Goal: Task Accomplishment & Management: Use online tool/utility

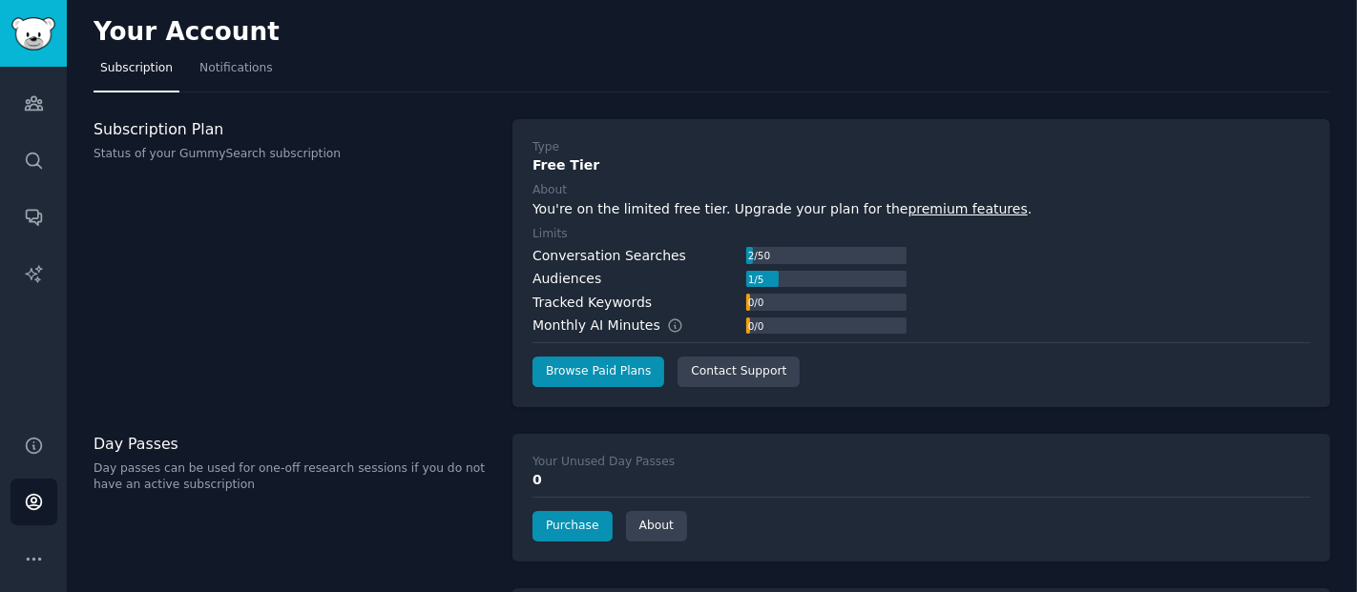
click at [423, 339] on div "Subscription Plan Status of your GummySearch subscription" at bounding box center [292, 263] width 399 height 288
click at [593, 368] on link "Browse Paid Plans" at bounding box center [598, 372] width 132 height 31
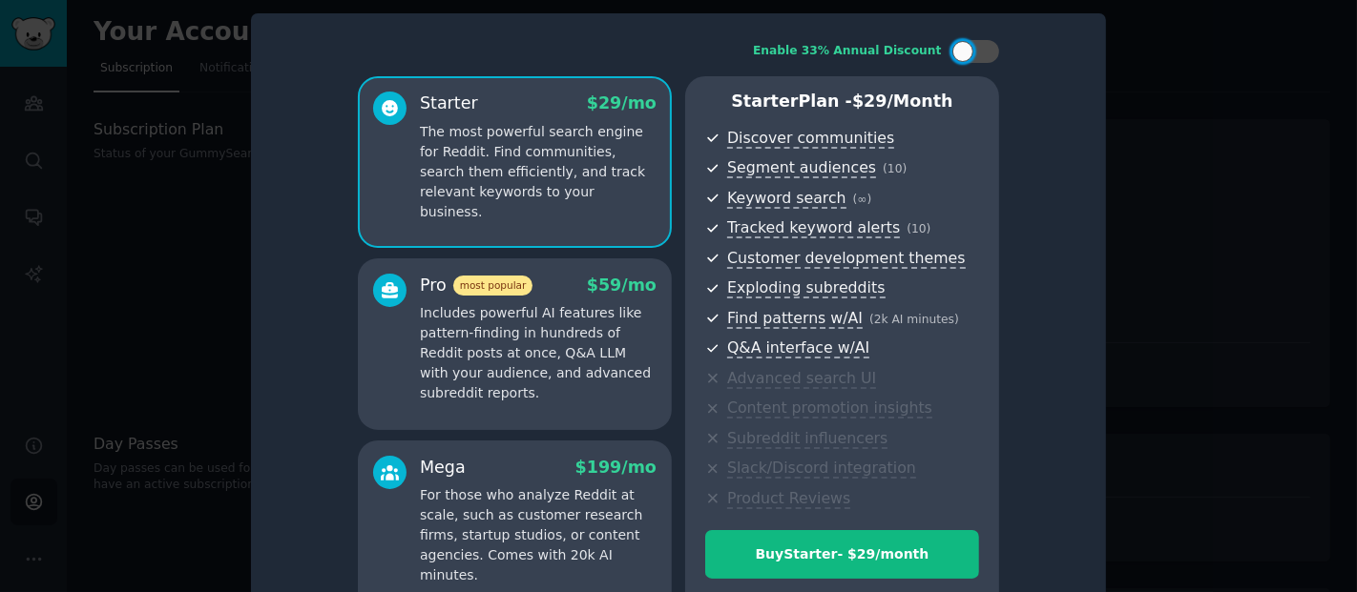
scroll to position [58, 0]
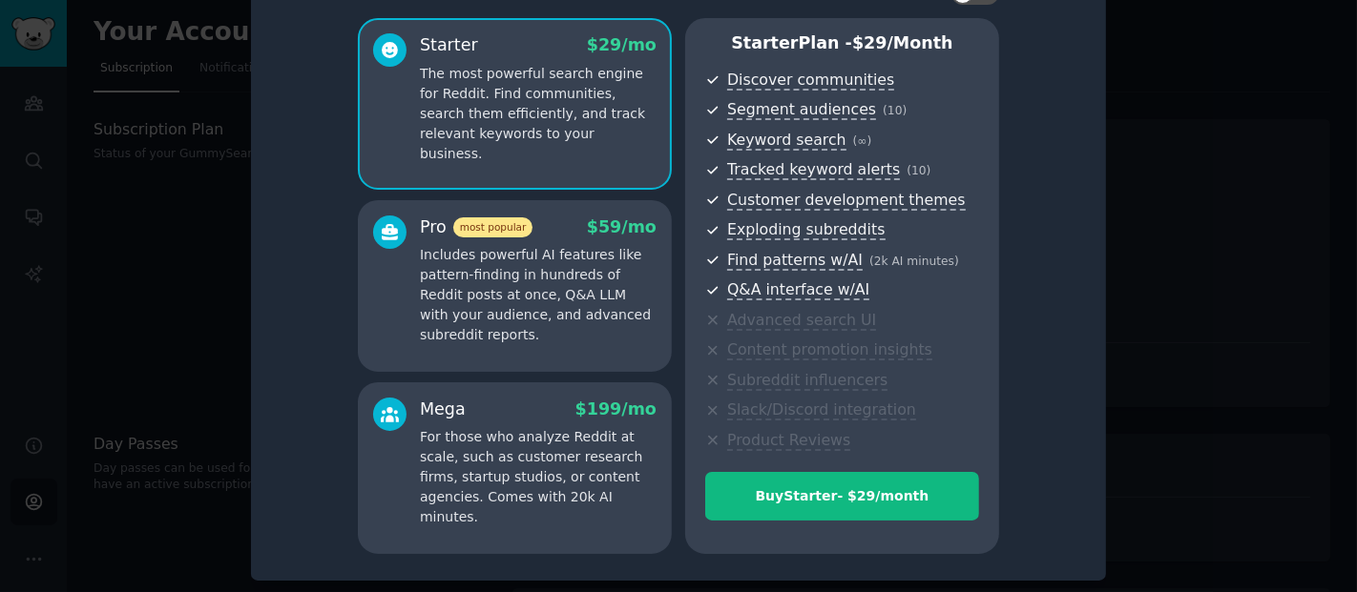
click at [182, 393] on div at bounding box center [678, 296] width 1357 height 592
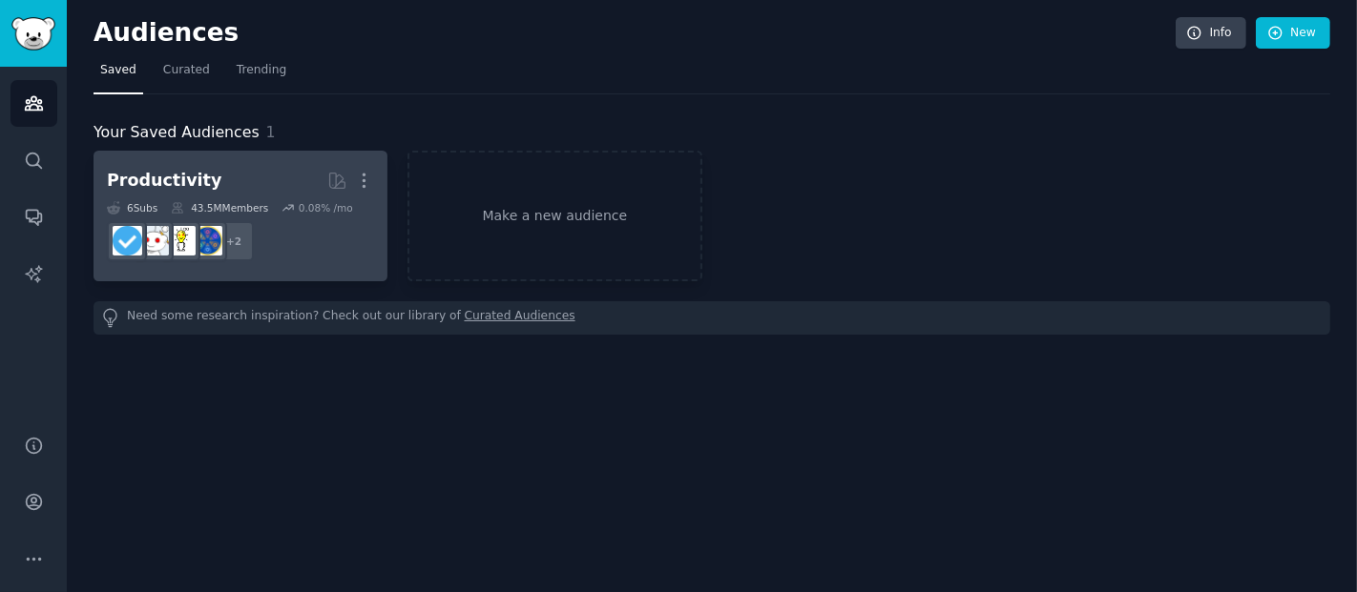
click at [248, 205] on div "43.5M Members" at bounding box center [219, 207] width 97 height 13
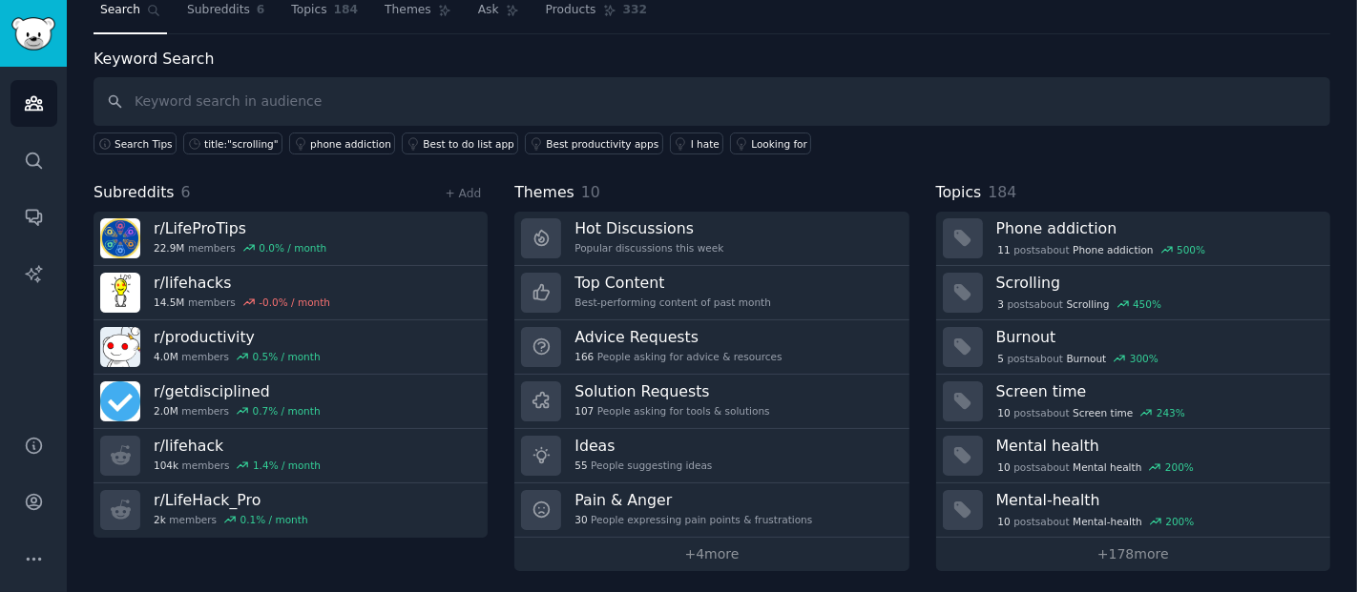
scroll to position [59, 0]
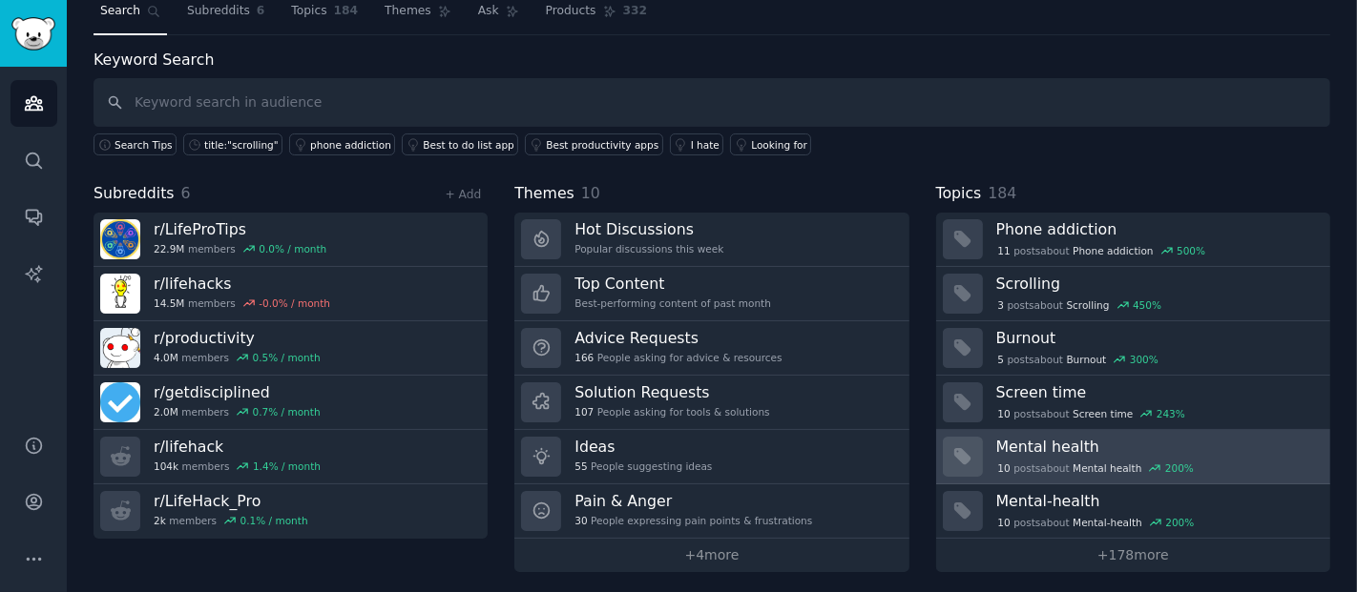
click at [1129, 450] on h3 "Mental health" at bounding box center [1156, 447] width 321 height 20
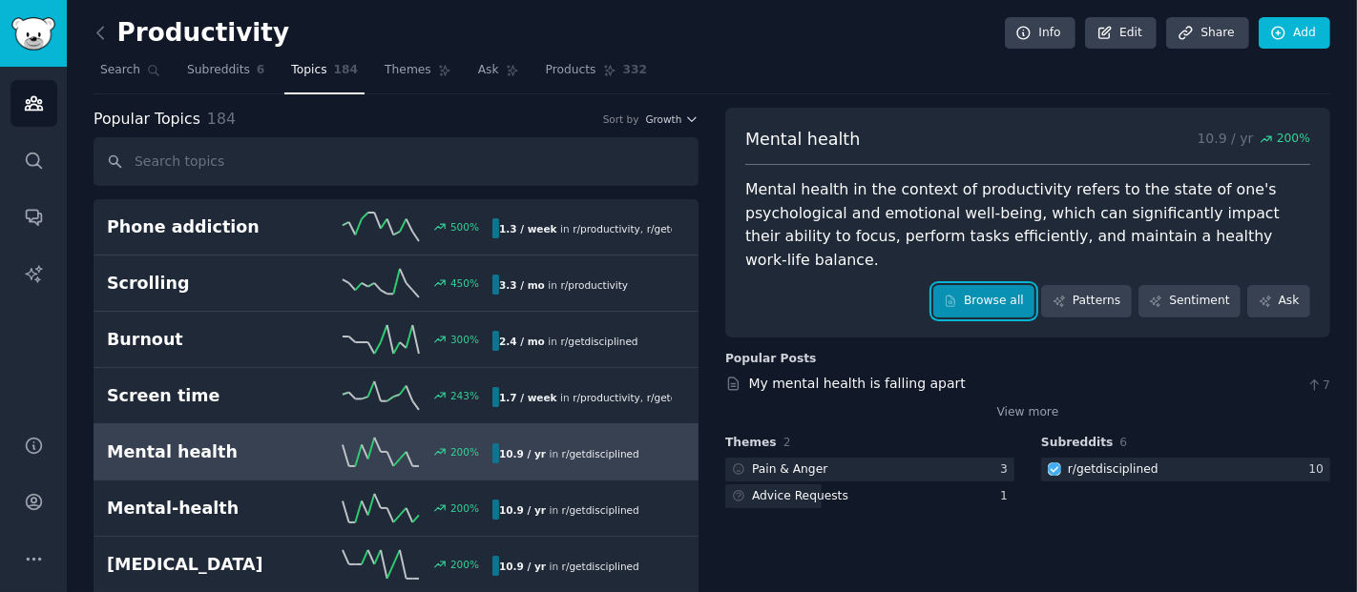
click at [999, 285] on link "Browse all" at bounding box center [984, 301] width 102 height 32
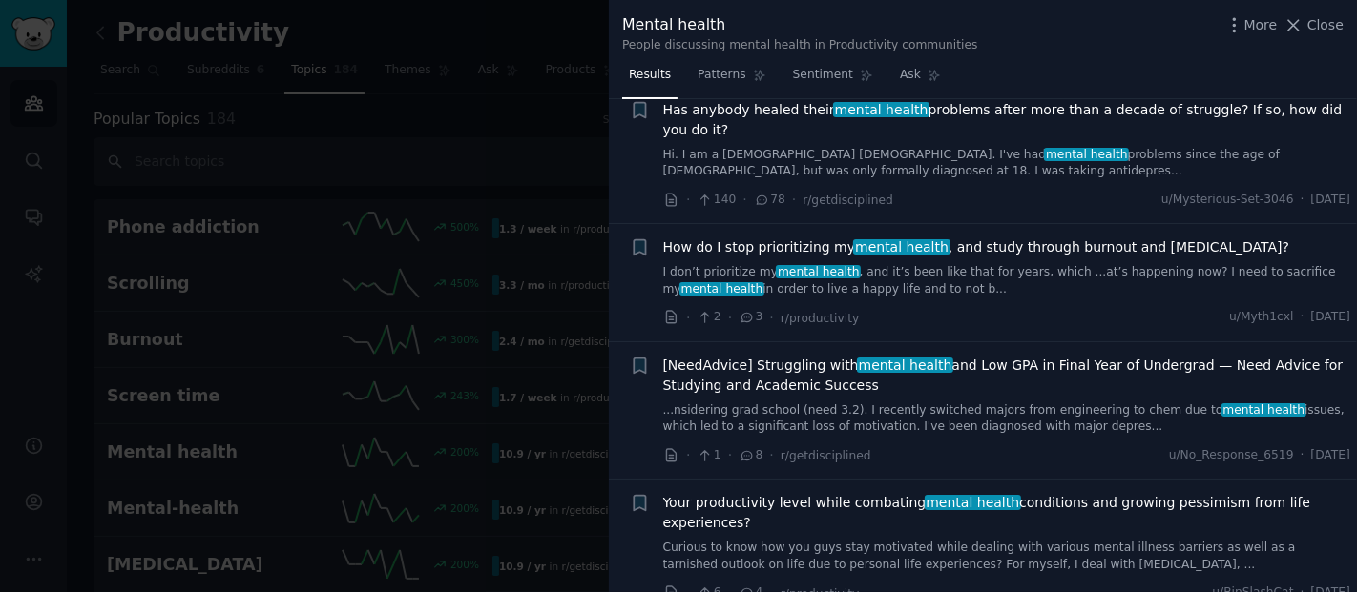
scroll to position [4523, 0]
click at [493, 238] on div at bounding box center [678, 296] width 1357 height 592
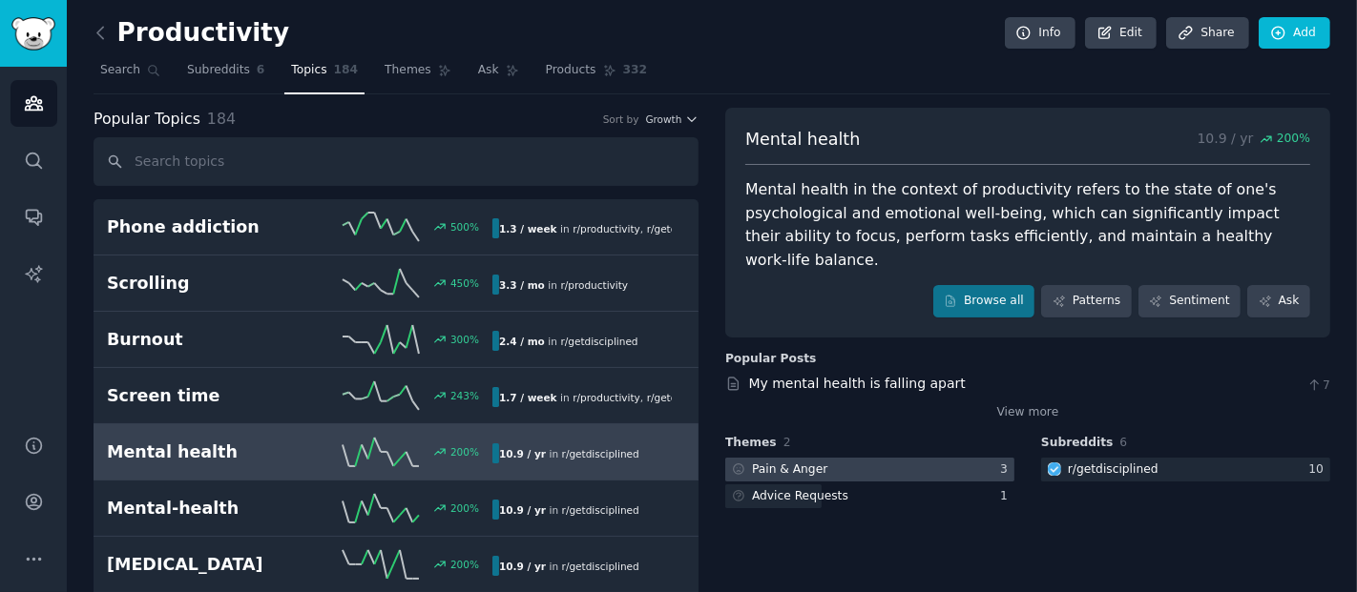
click at [834, 458] on div at bounding box center [869, 470] width 289 height 24
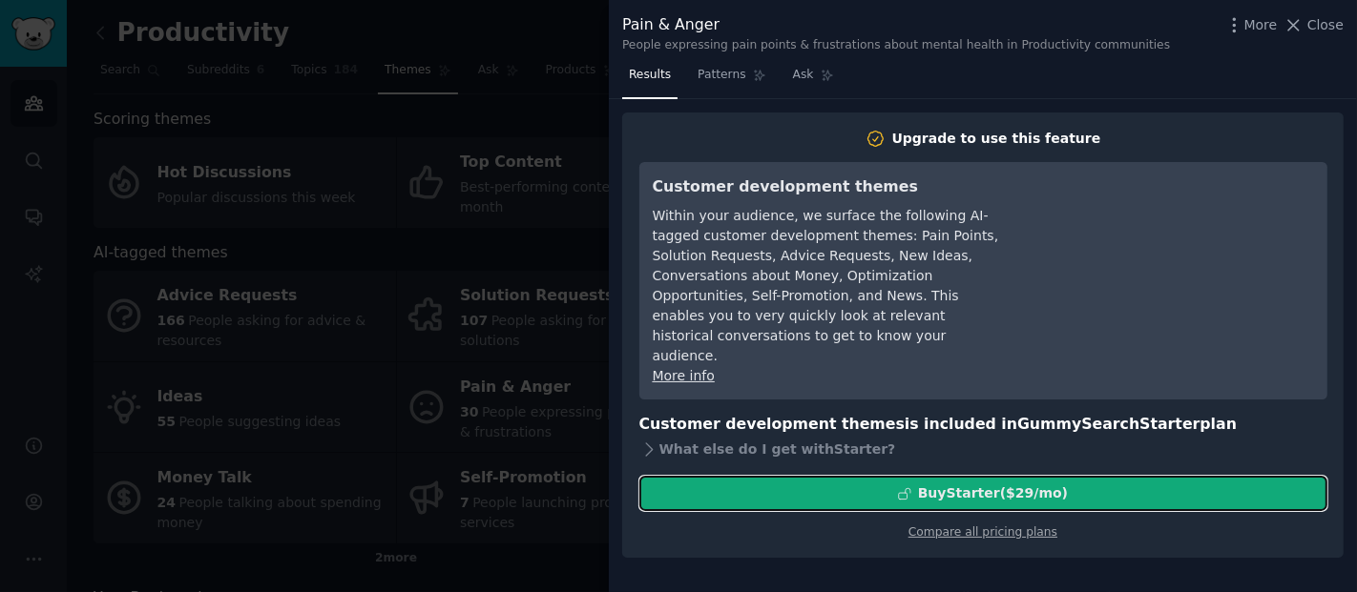
click at [950, 484] on div "Buy Starter ($ 29 /mo )" at bounding box center [993, 494] width 150 height 20
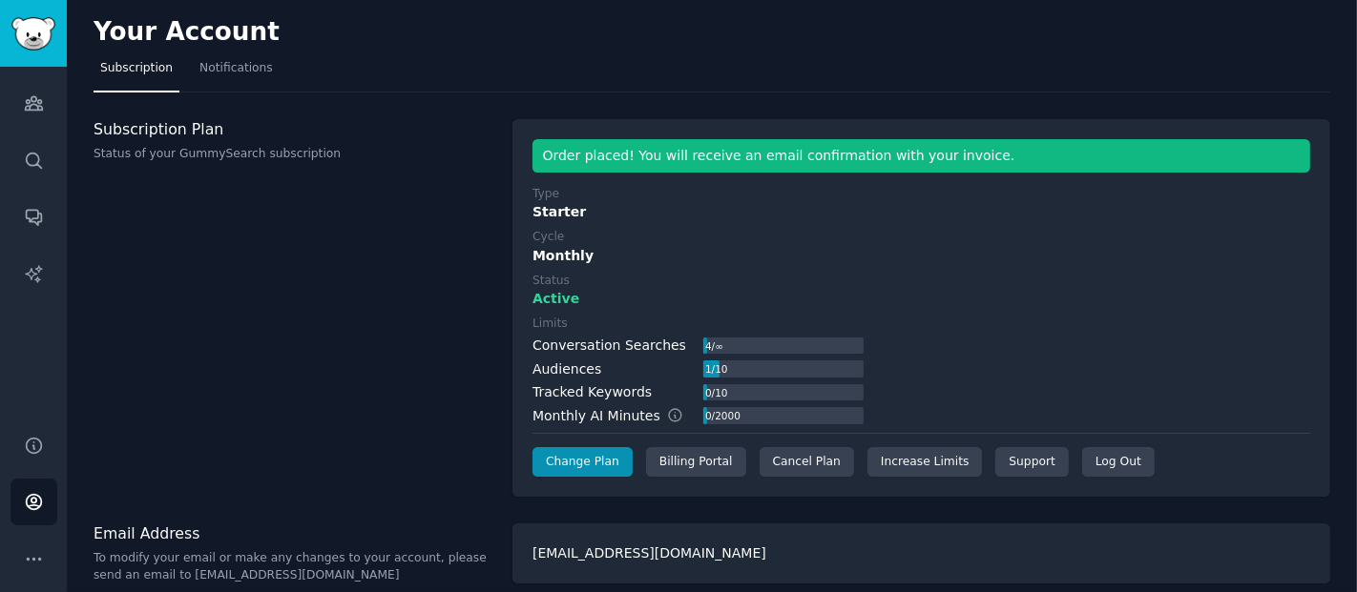
click at [385, 310] on div "Subscription Plan Status of your GummySearch subscription" at bounding box center [292, 308] width 399 height 379
click at [21, 83] on link "Audiences" at bounding box center [33, 103] width 47 height 47
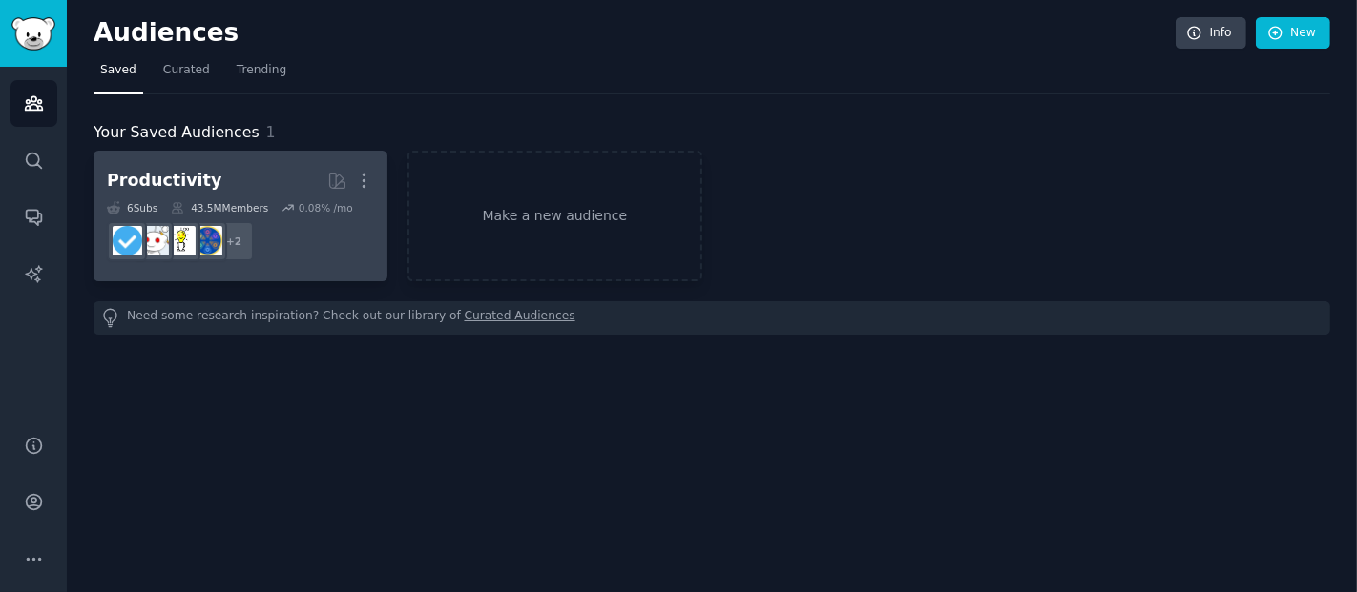
click at [301, 217] on dd "+ 2" at bounding box center [240, 241] width 267 height 53
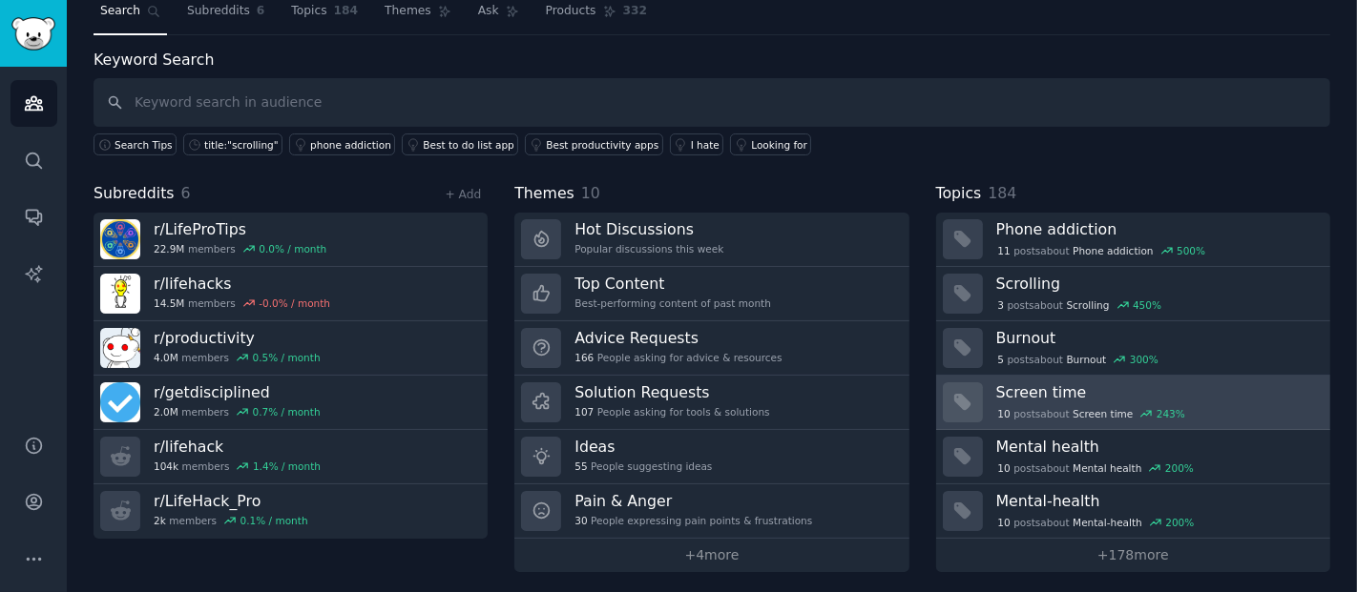
scroll to position [60, 0]
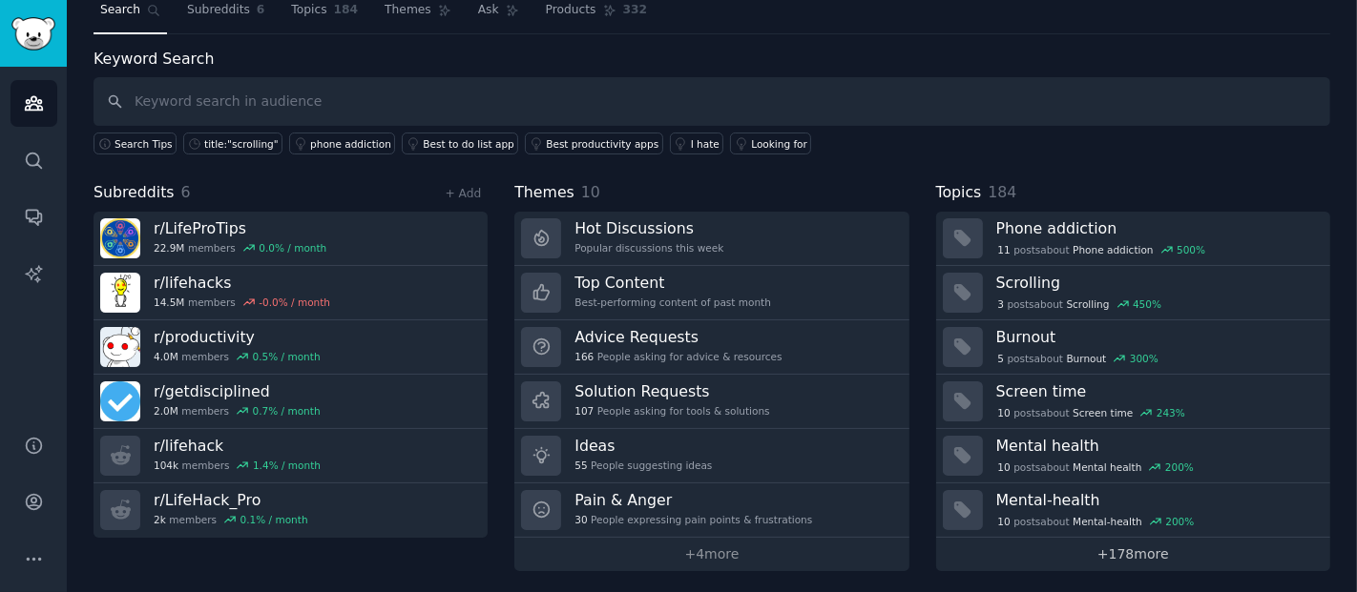
click at [1139, 556] on link "+ 178 more" at bounding box center [1133, 554] width 394 height 33
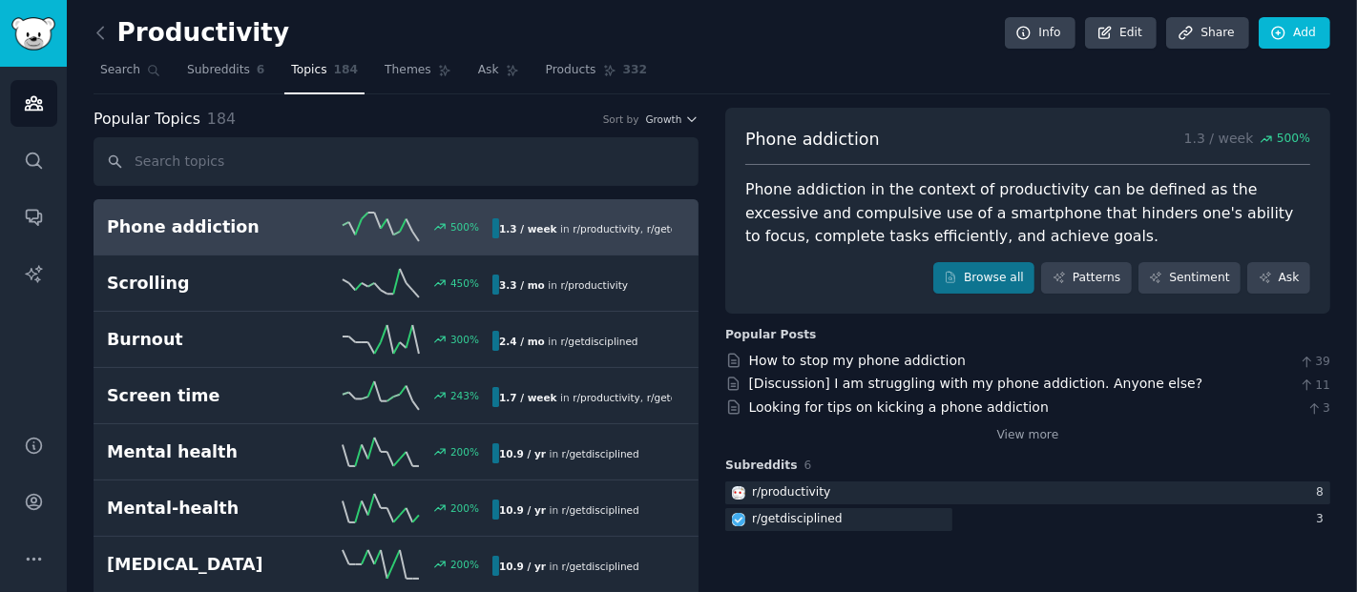
drag, startPoint x: 683, startPoint y: 7, endPoint x: 714, endPoint y: 96, distance: 94.7
click at [97, 29] on icon at bounding box center [101, 33] width 20 height 20
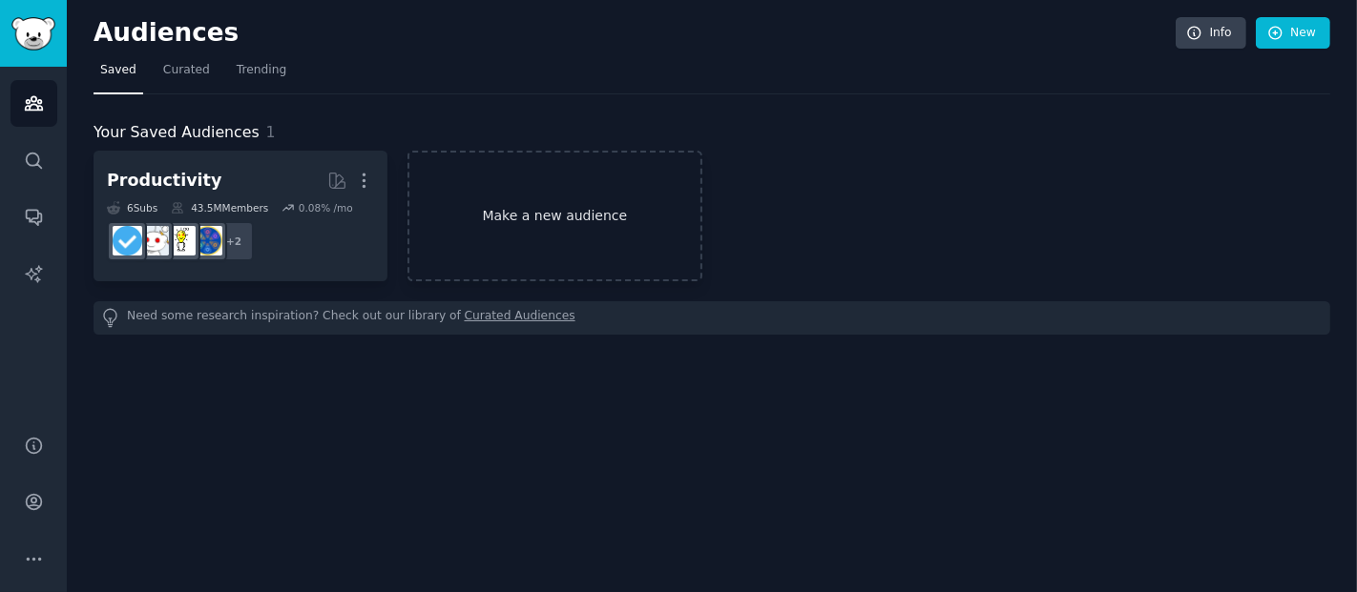
click at [611, 203] on link "Make a new audience" at bounding box center [554, 216] width 294 height 131
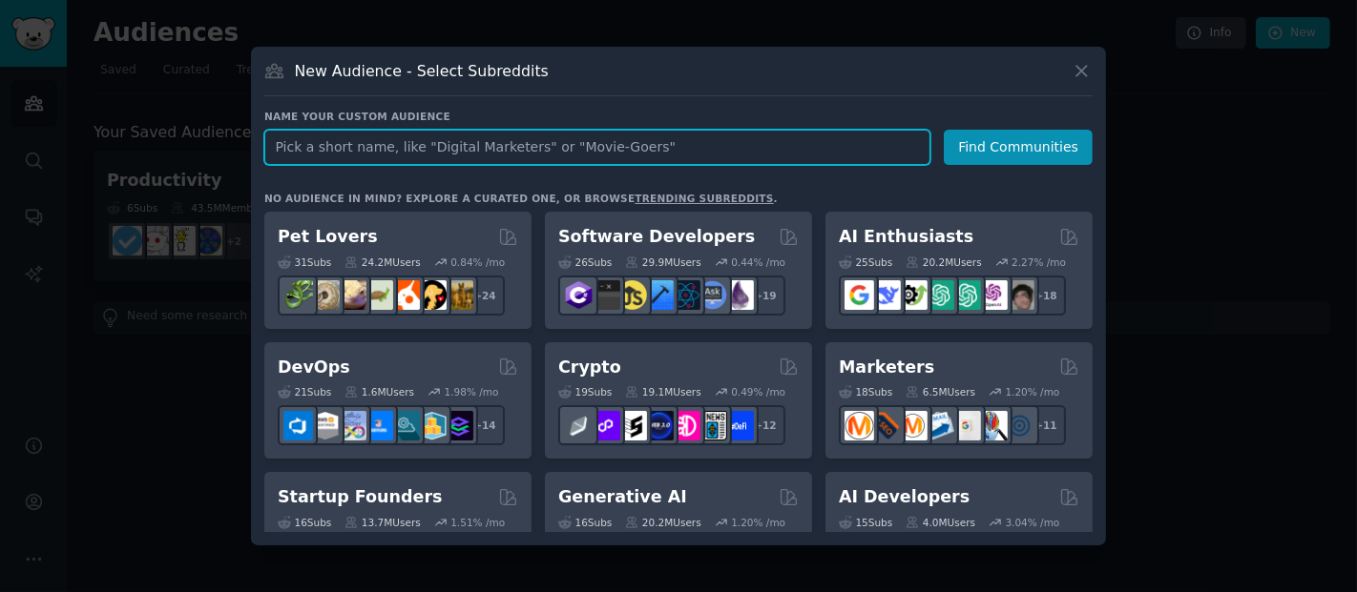
paste input "Santé mentale / développement personne"
type input "mental health"
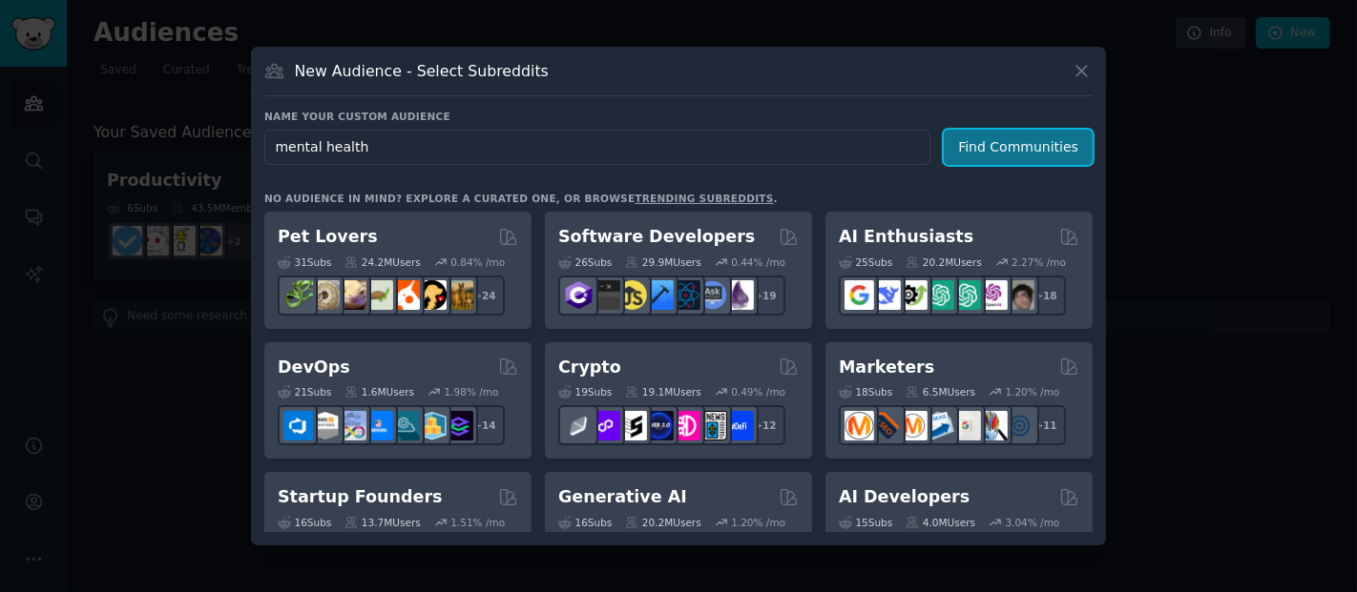
click at [985, 156] on button "Find Communities" at bounding box center [1018, 147] width 149 height 35
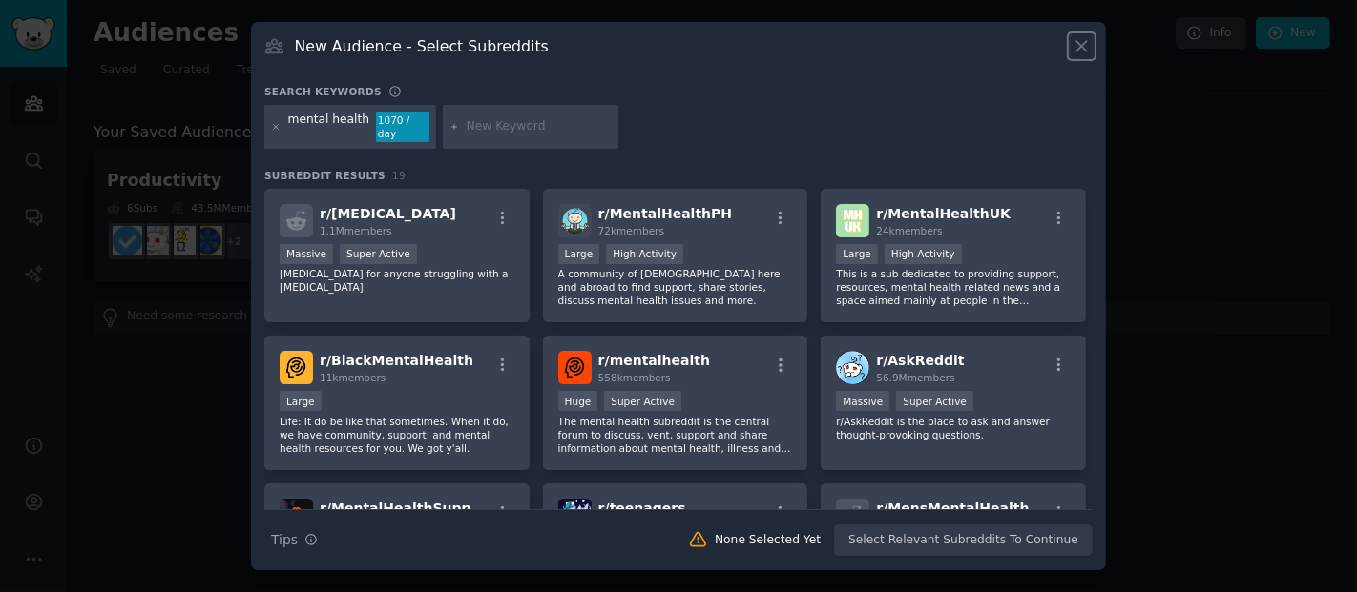
click at [1080, 51] on icon at bounding box center [1081, 46] width 20 height 20
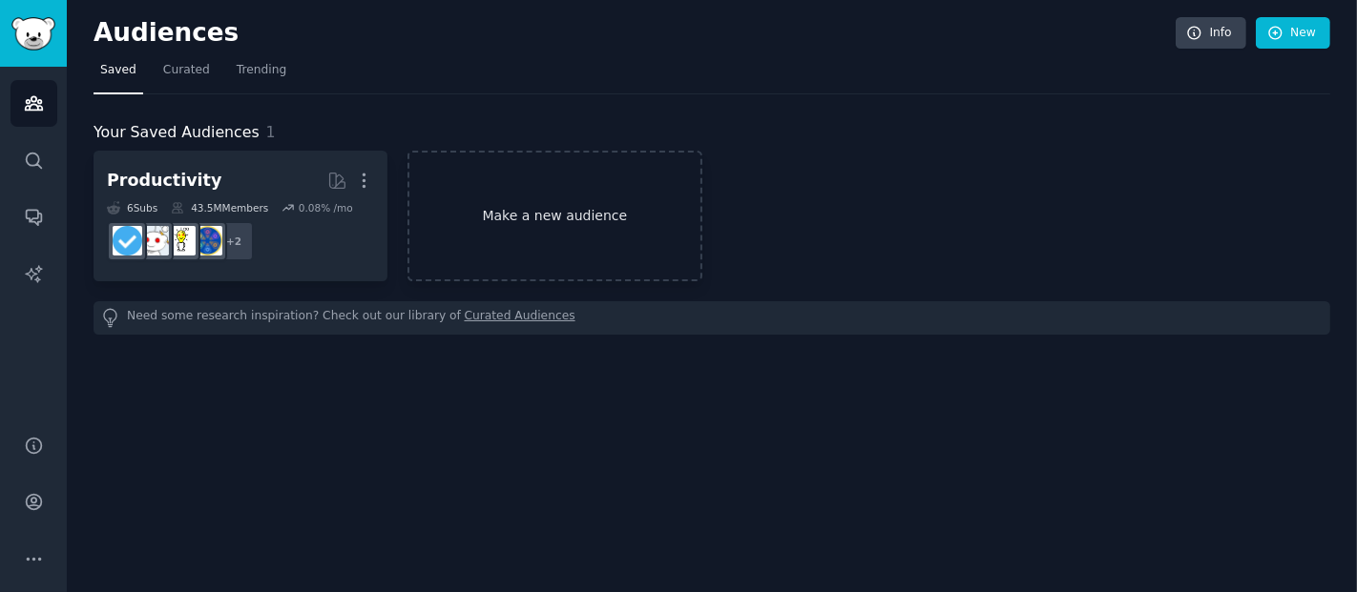
click at [527, 188] on link "Make a new audience" at bounding box center [554, 216] width 294 height 131
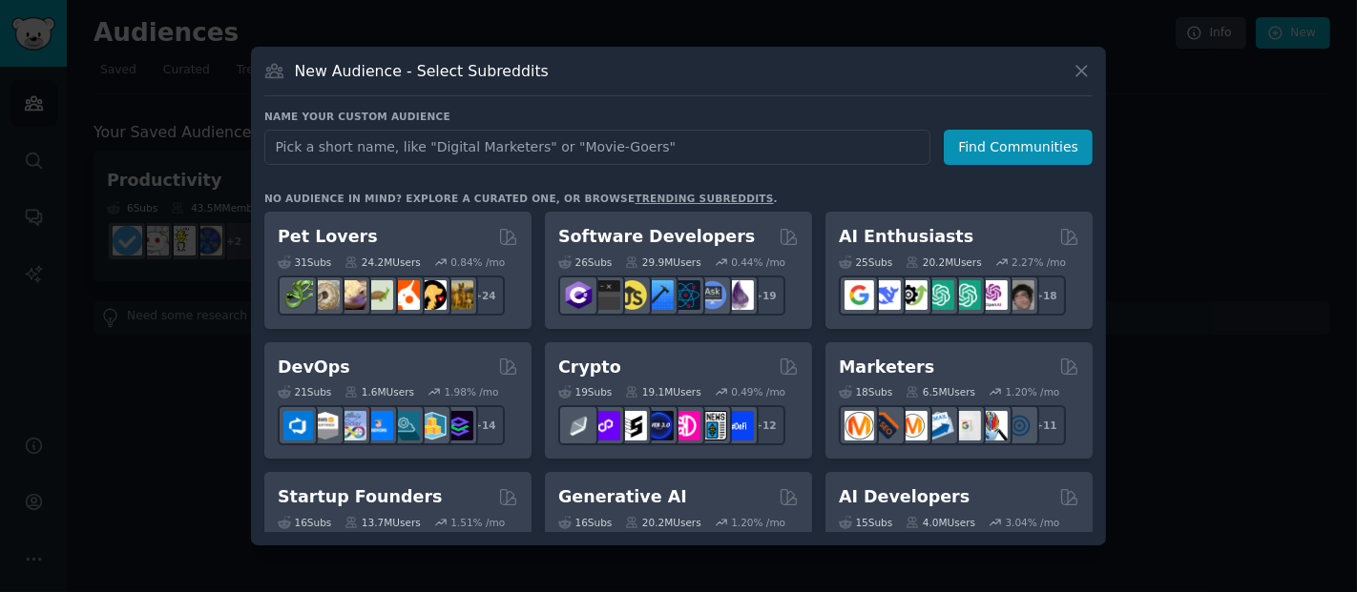
click at [463, 148] on input "text" at bounding box center [597, 147] width 666 height 35
type input "Mental Health & Therapy"
click at [1047, 162] on button "Find Communities" at bounding box center [1018, 147] width 149 height 35
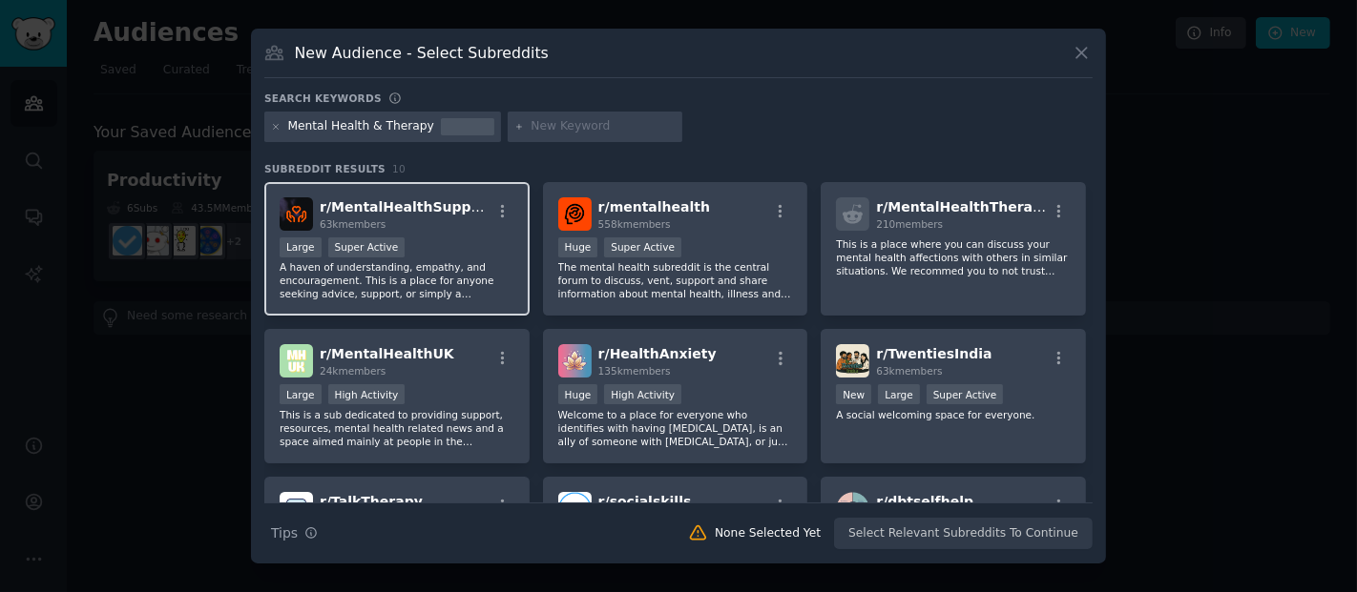
click at [431, 220] on div "63k members" at bounding box center [405, 224] width 171 height 13
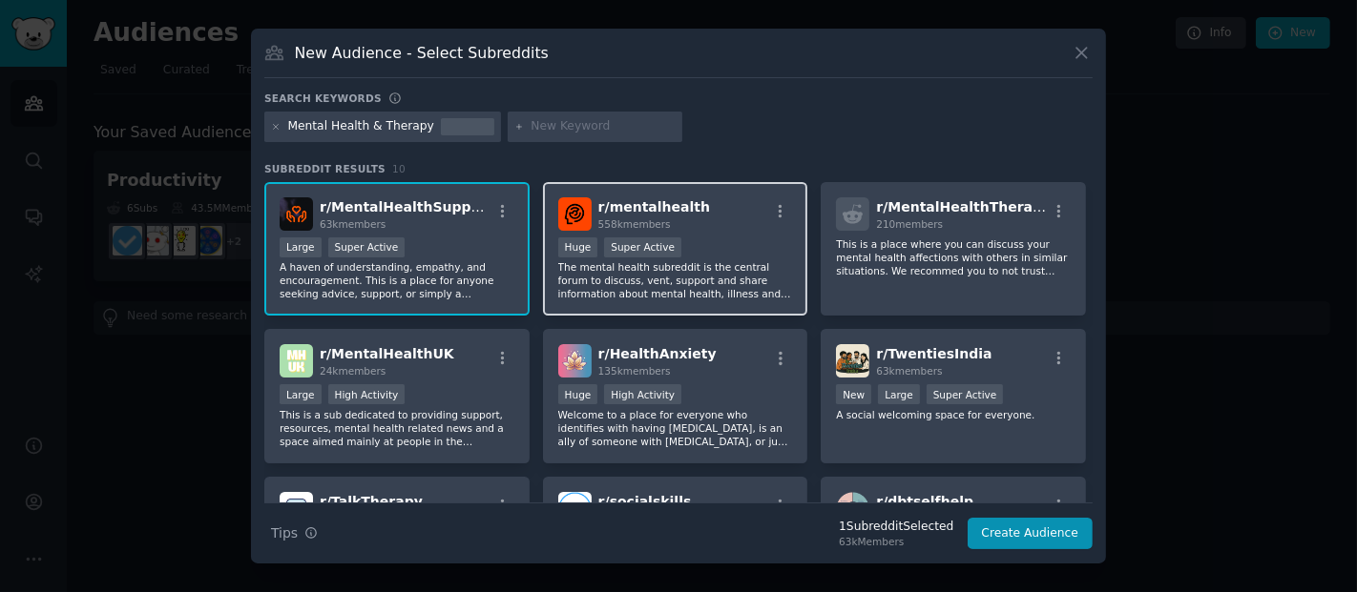
click at [678, 235] on div "r/ mentalhealth 558k members Huge Super Active The mental health subreddit is t…" at bounding box center [675, 249] width 265 height 135
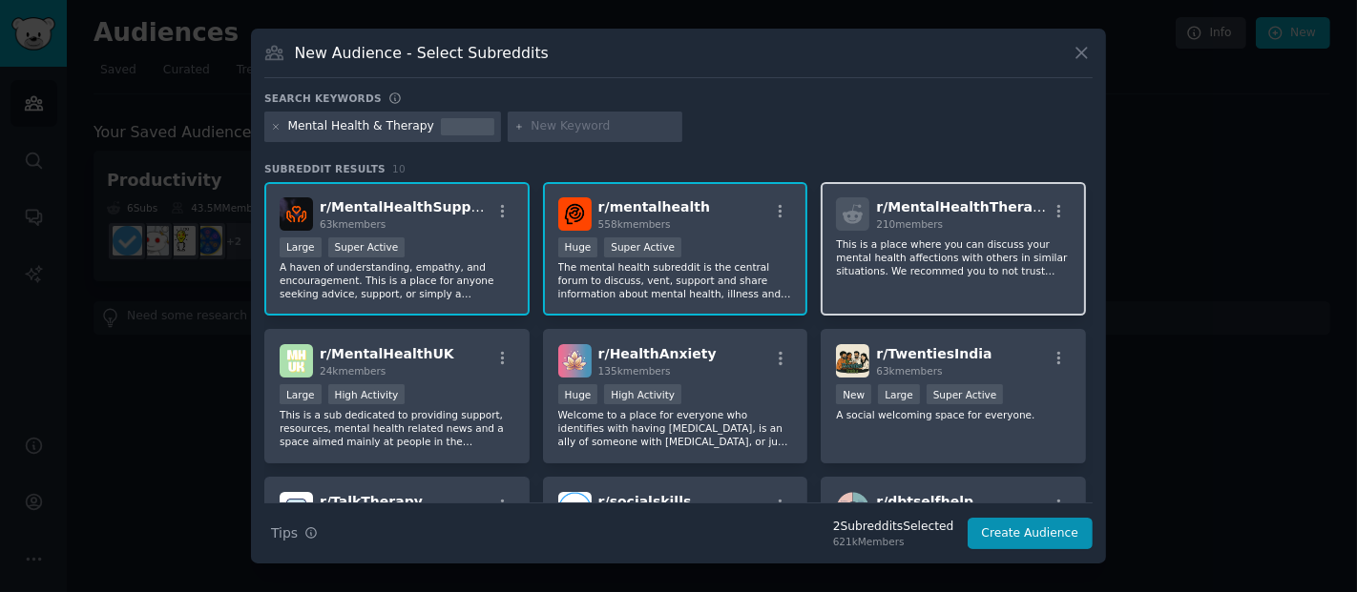
click at [898, 241] on p "This is a place where you can discuss your mental health affections with others…" at bounding box center [953, 258] width 235 height 40
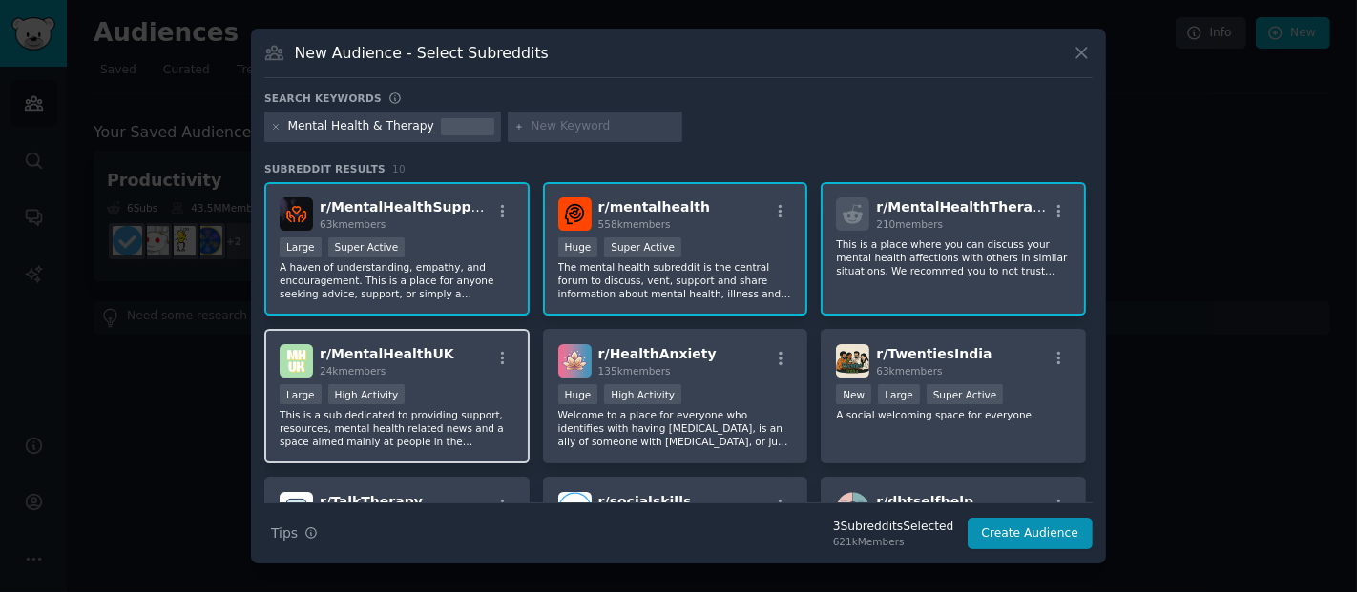
click at [470, 396] on div "Large High Activity" at bounding box center [397, 396] width 235 height 24
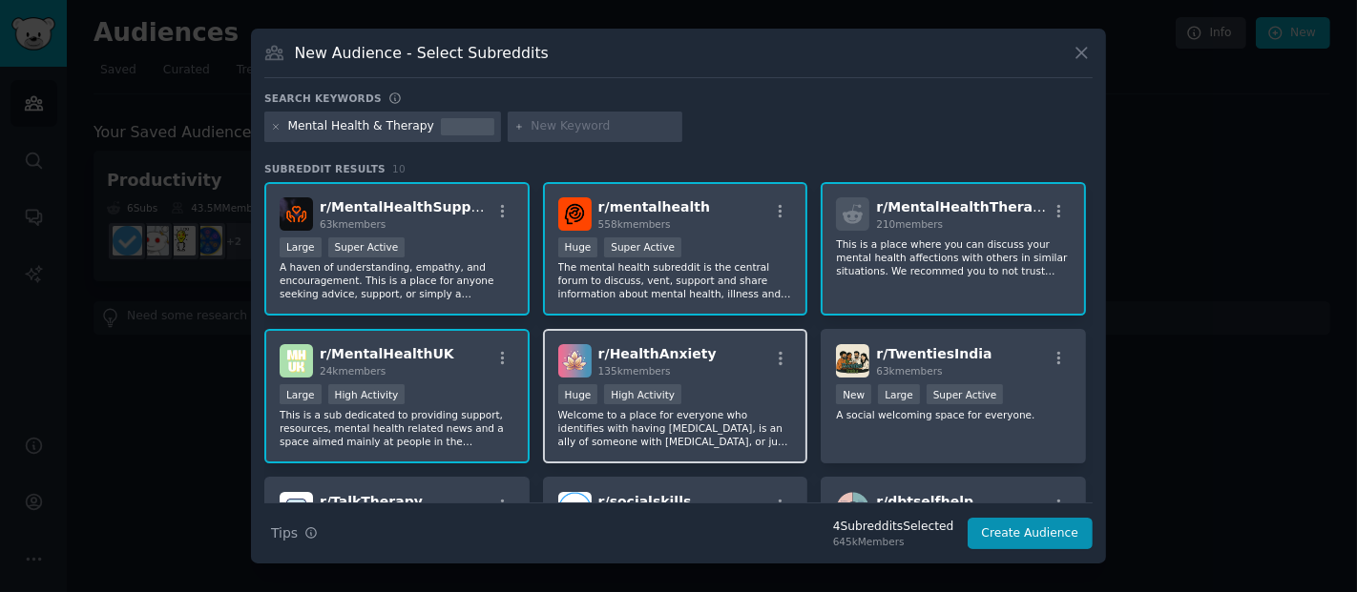
click at [750, 402] on div ">= 80th percentile for submissions / day Huge High Activity" at bounding box center [675, 396] width 235 height 24
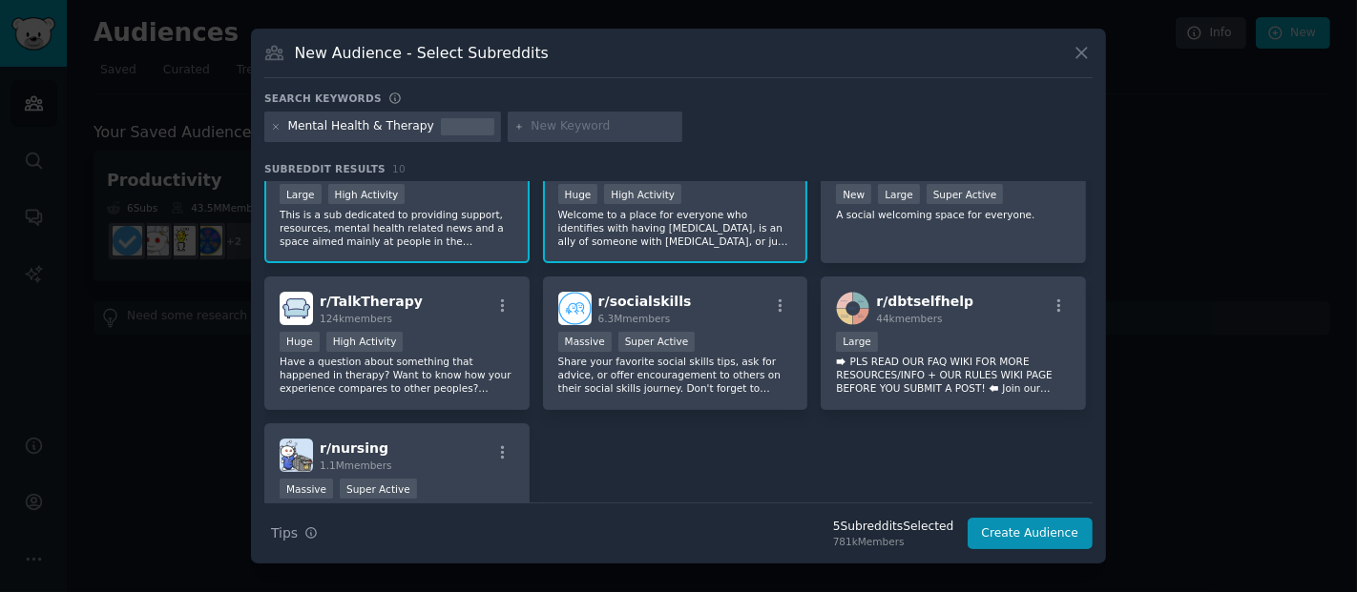
scroll to position [203, 0]
click at [857, 306] on img at bounding box center [852, 305] width 33 height 33
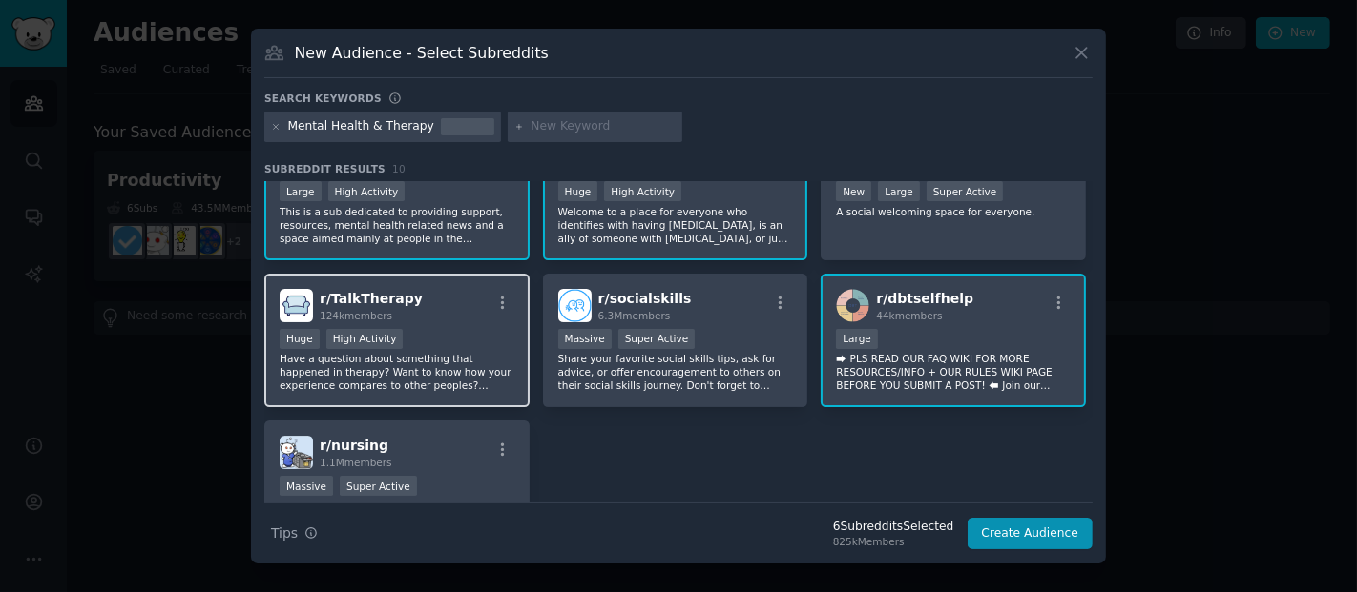
click at [502, 321] on div "r/ TalkTherapy 124k members Huge High Activity Have a question about something …" at bounding box center [396, 341] width 265 height 135
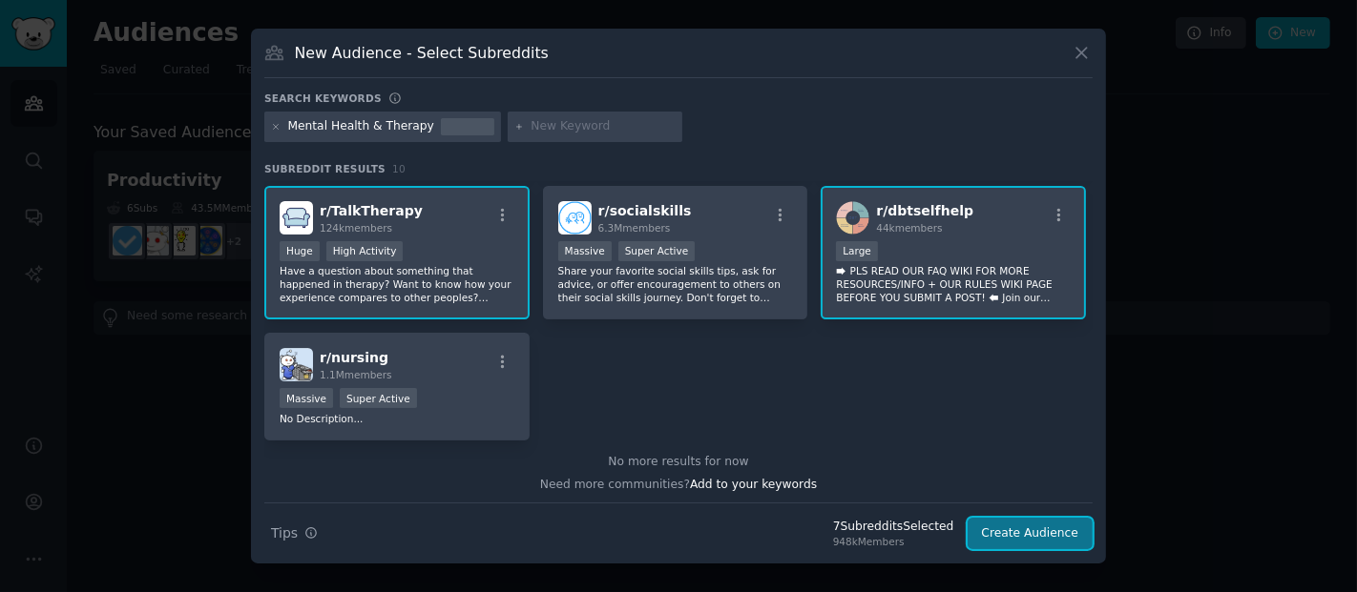
click at [1011, 531] on button "Create Audience" at bounding box center [1030, 534] width 126 height 32
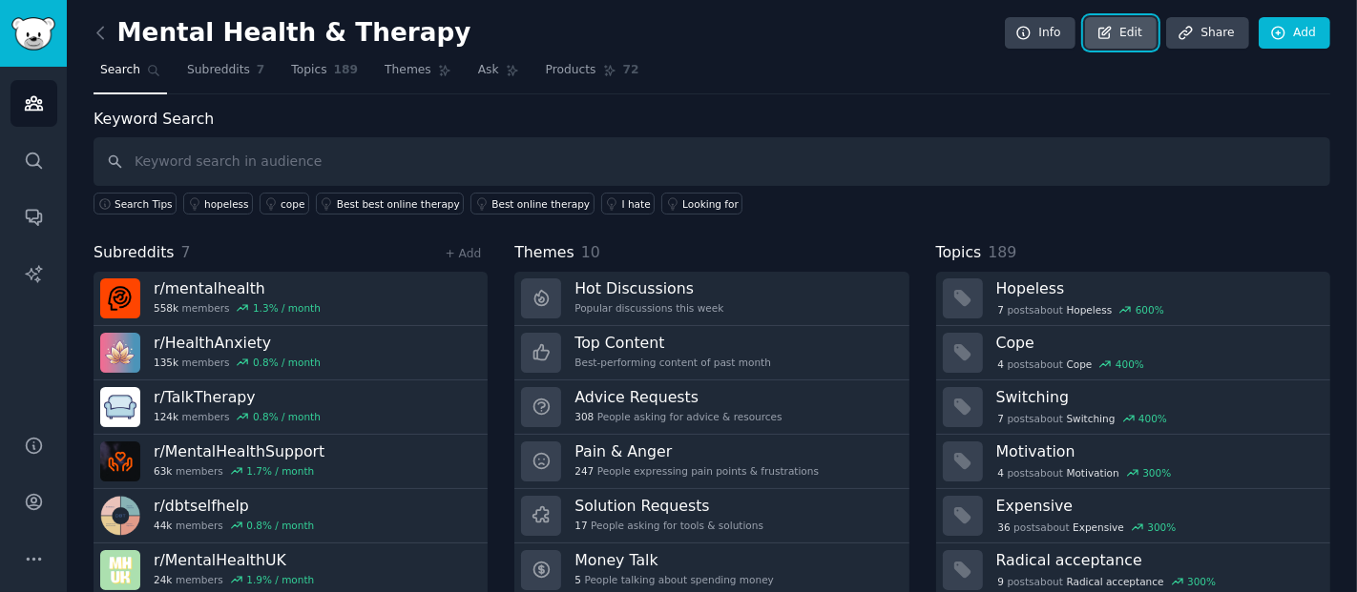
click at [1119, 43] on link "Edit" at bounding box center [1121, 33] width 72 height 32
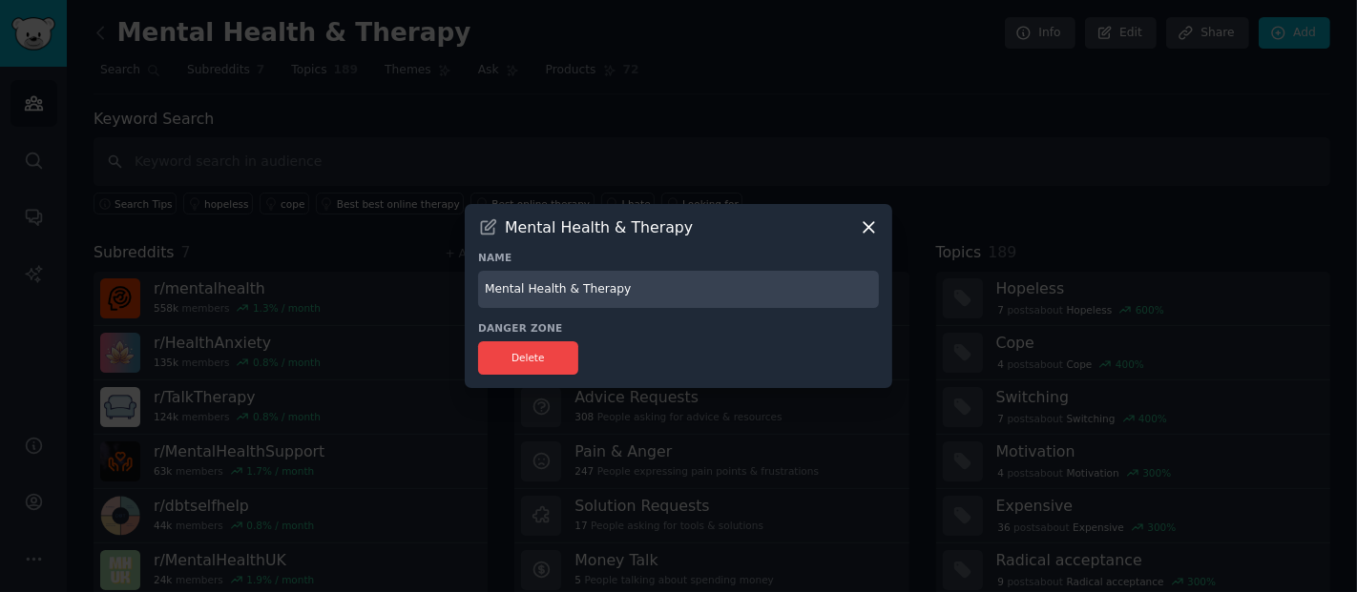
click at [849, 228] on div "Mental Health & Therapy" at bounding box center [678, 228] width 401 height 20
click at [875, 225] on icon at bounding box center [869, 228] width 20 height 20
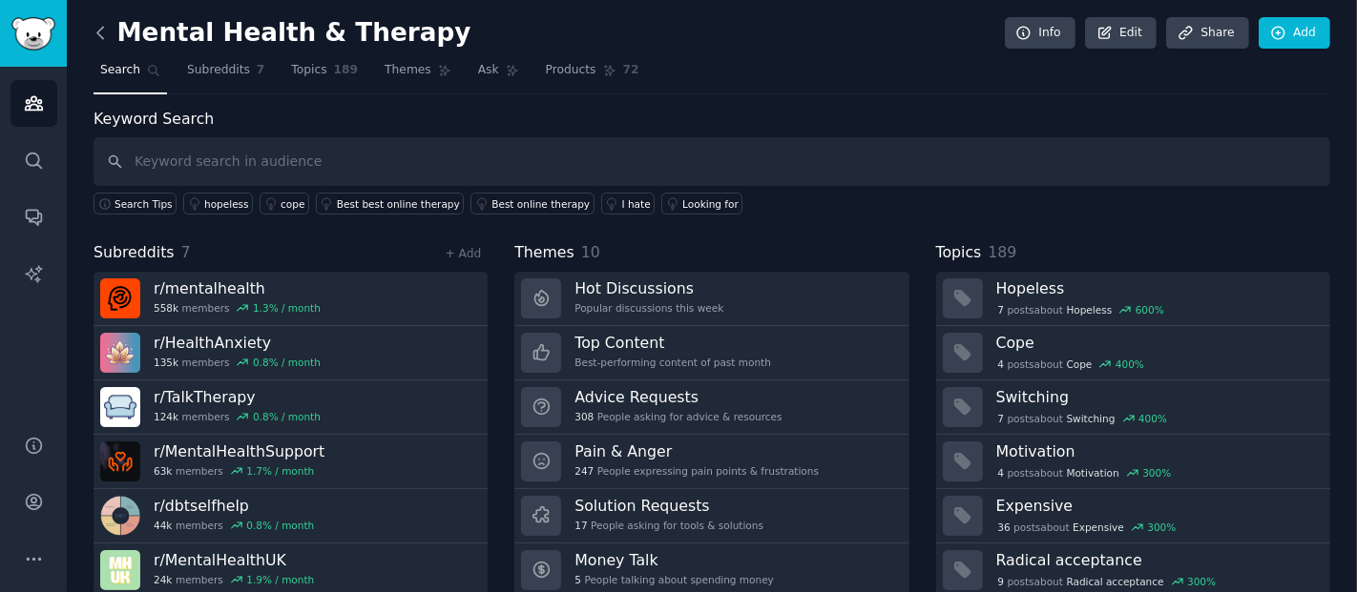
click at [98, 28] on icon at bounding box center [101, 33] width 20 height 20
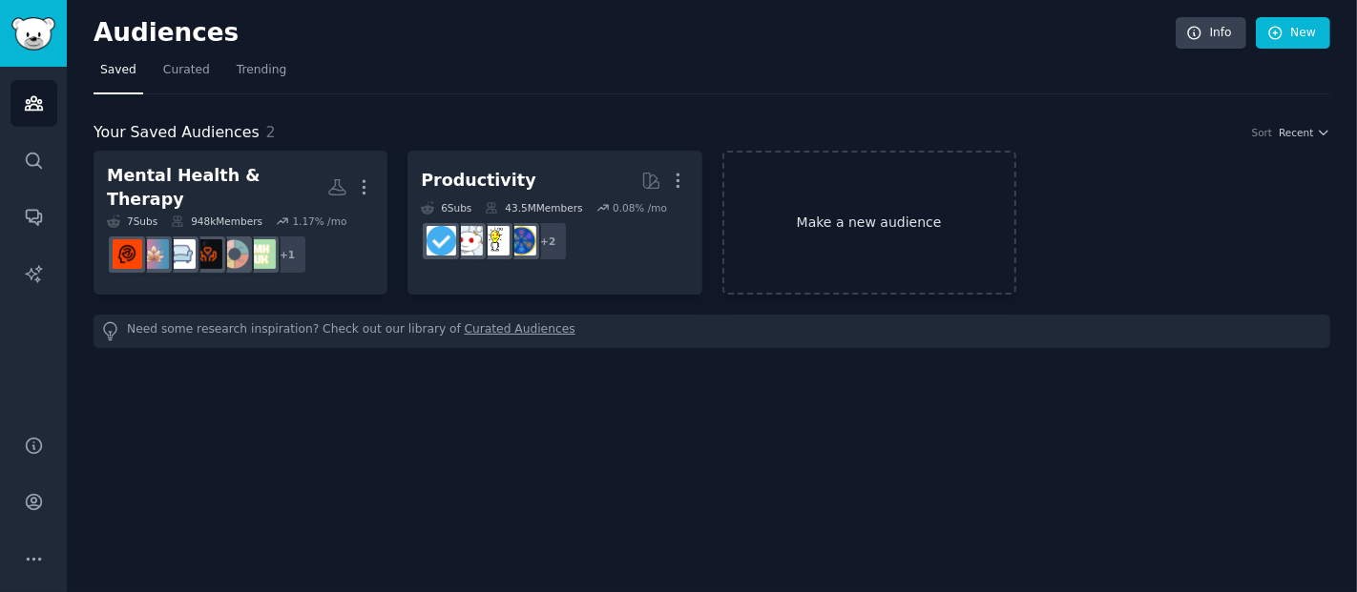
click at [887, 214] on link "Make a new audience" at bounding box center [869, 223] width 294 height 144
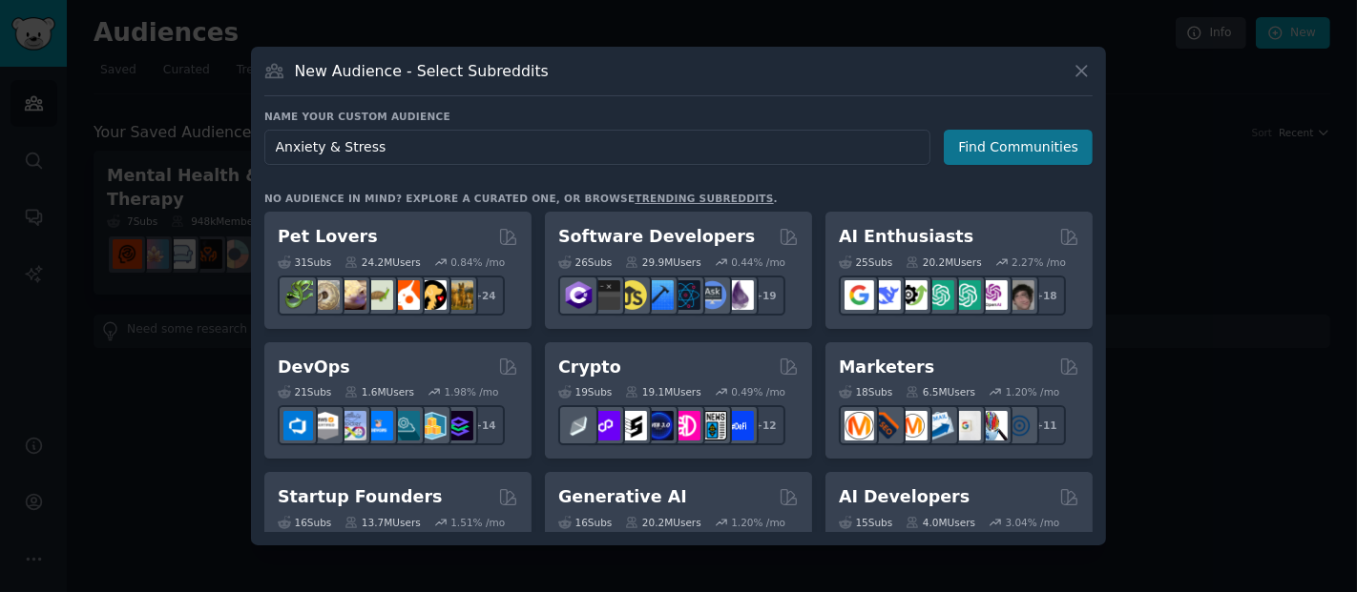
type input "Anxiety & Stress"
click at [995, 143] on button "Find Communities" at bounding box center [1018, 147] width 149 height 35
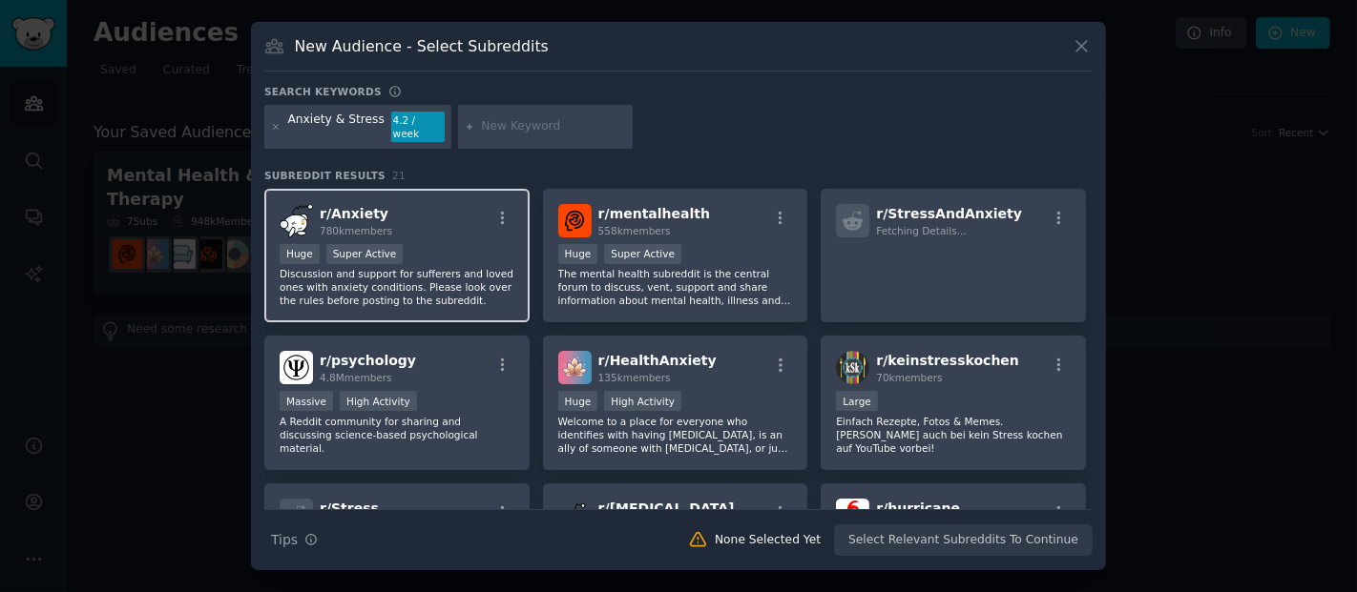
click at [511, 271] on p "Discussion and support for sufferers and loved ones with anxiety conditions. Pl…" at bounding box center [397, 287] width 235 height 40
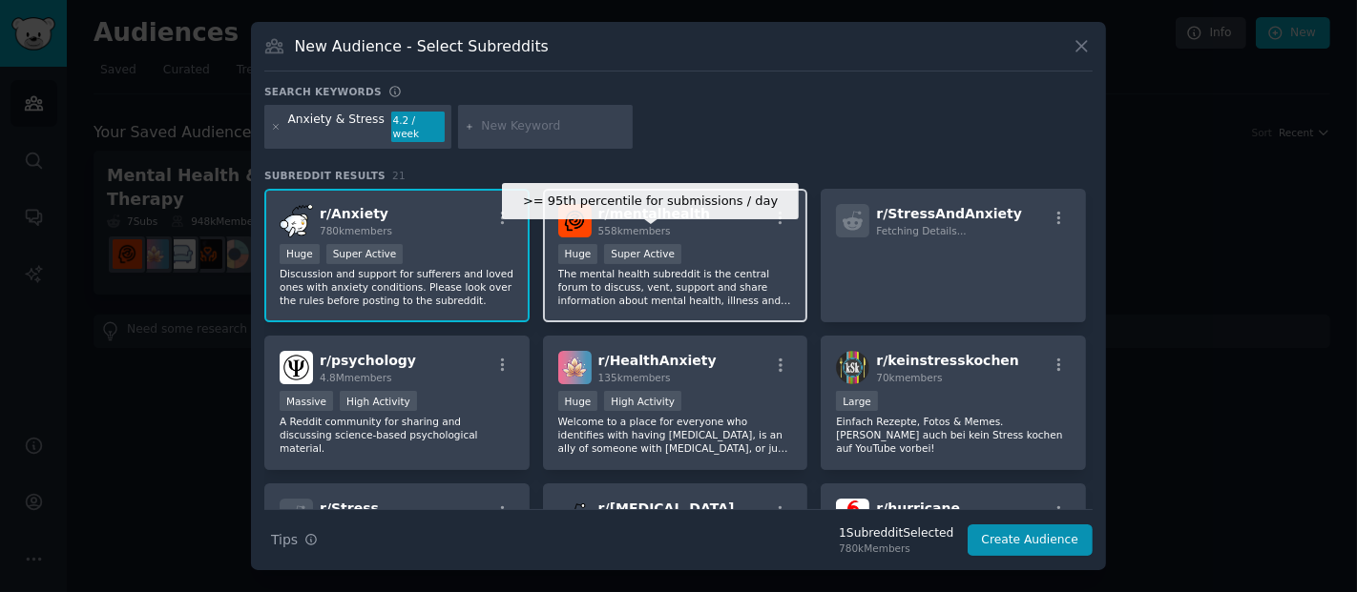
click at [663, 252] on div "Super Active" at bounding box center [642, 254] width 77 height 20
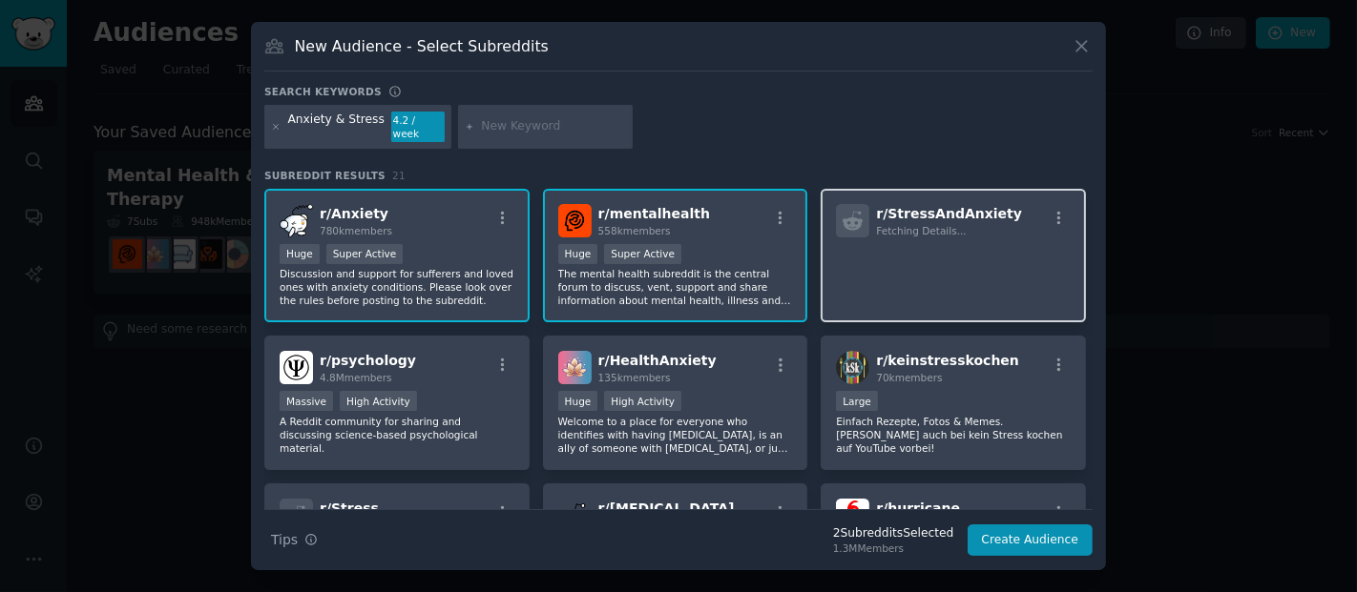
click at [1037, 253] on p at bounding box center [953, 264] width 235 height 40
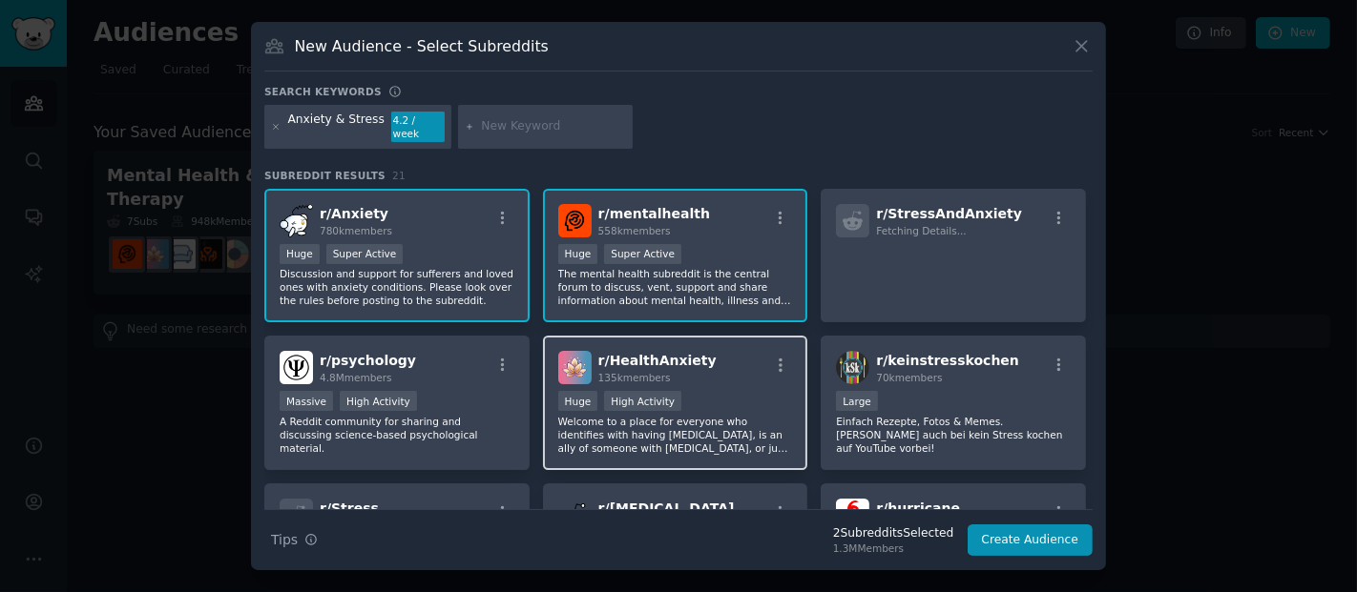
click at [675, 418] on p "Welcome to a place for everyone who identifies with having health anxiety, is a…" at bounding box center [675, 435] width 235 height 40
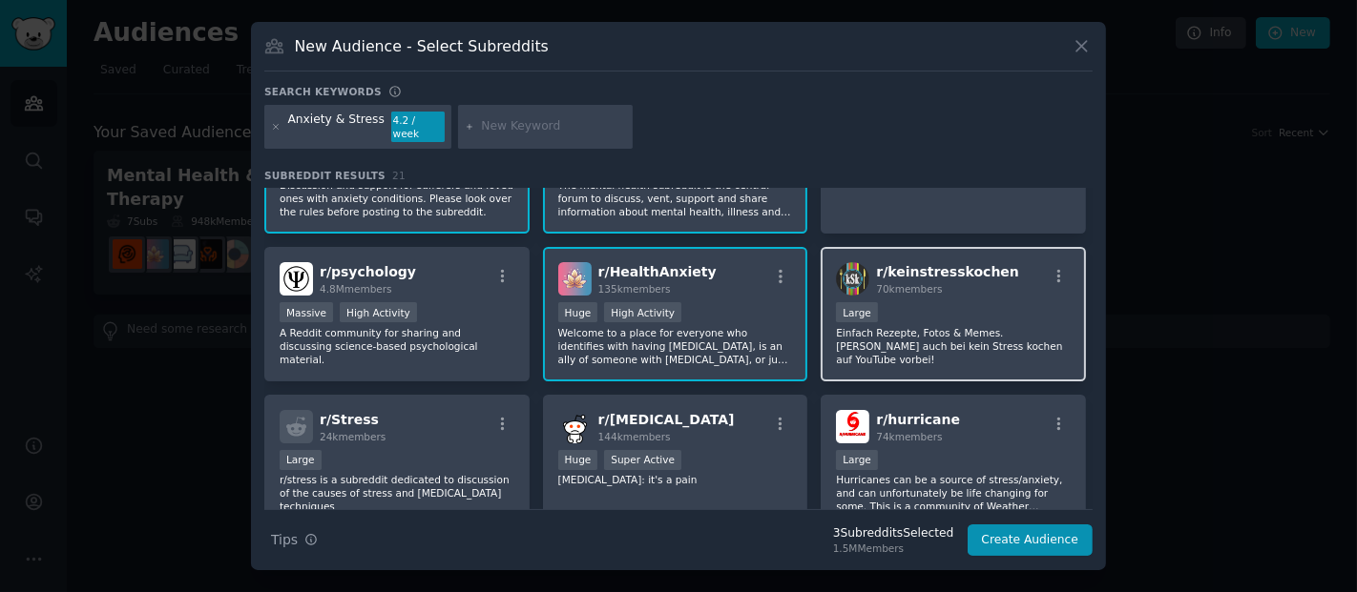
scroll to position [87, 0]
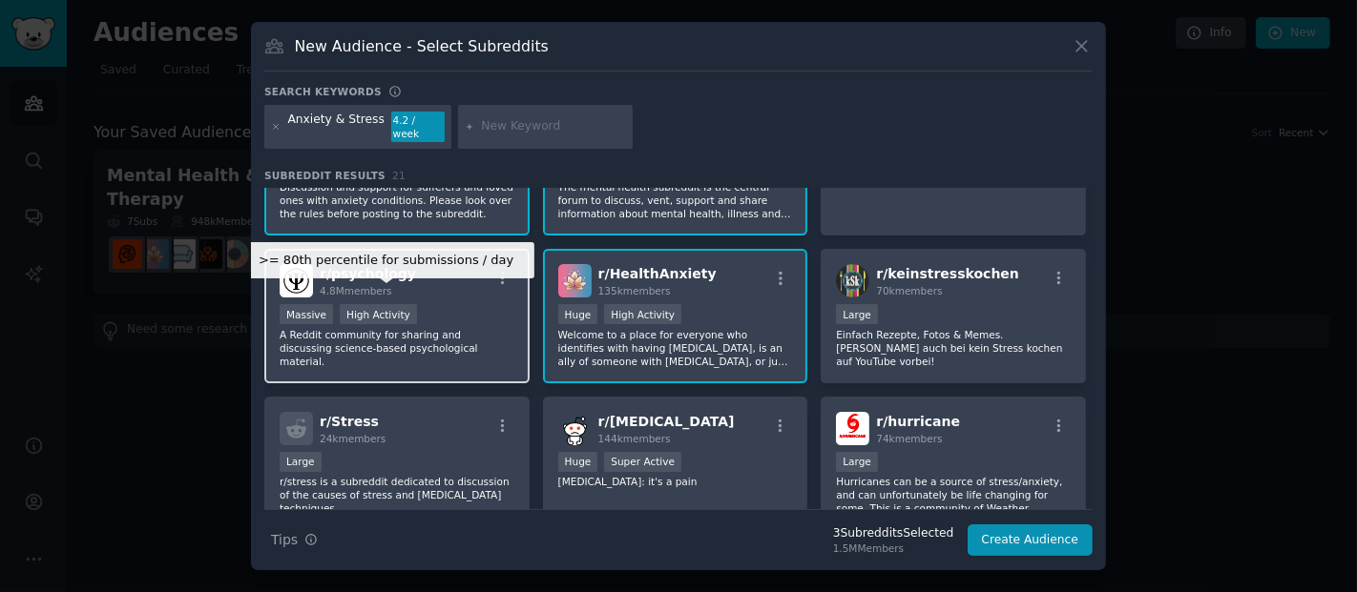
click at [340, 304] on div "High Activity" at bounding box center [378, 314] width 77 height 20
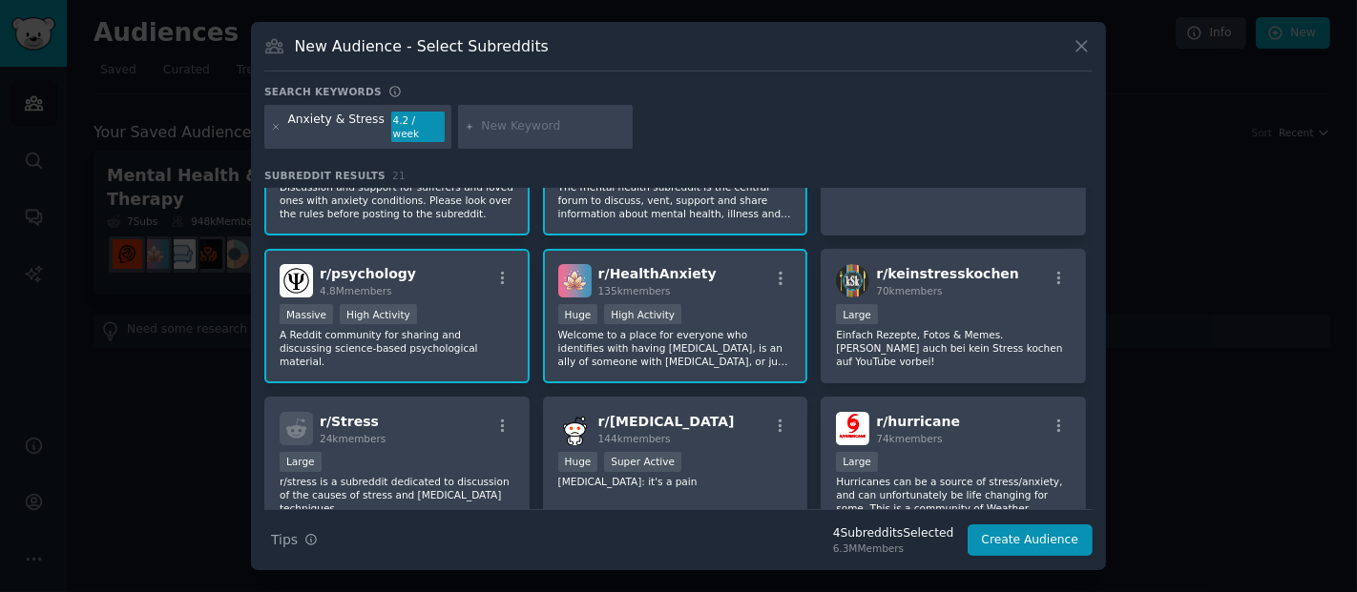
click at [456, 306] on div ">= 80th percentile for submissions / day Massive High Activity" at bounding box center [397, 316] width 235 height 24
click at [389, 354] on div "r/ psychology 4.8M members >= 80th percentile for submissions / day Massive Hig…" at bounding box center [396, 316] width 265 height 135
click at [894, 350] on div "r/ keinstresskochen 70k members Large Einfach Rezepte, Fotos & Memes. Schau auc…" at bounding box center [952, 316] width 265 height 135
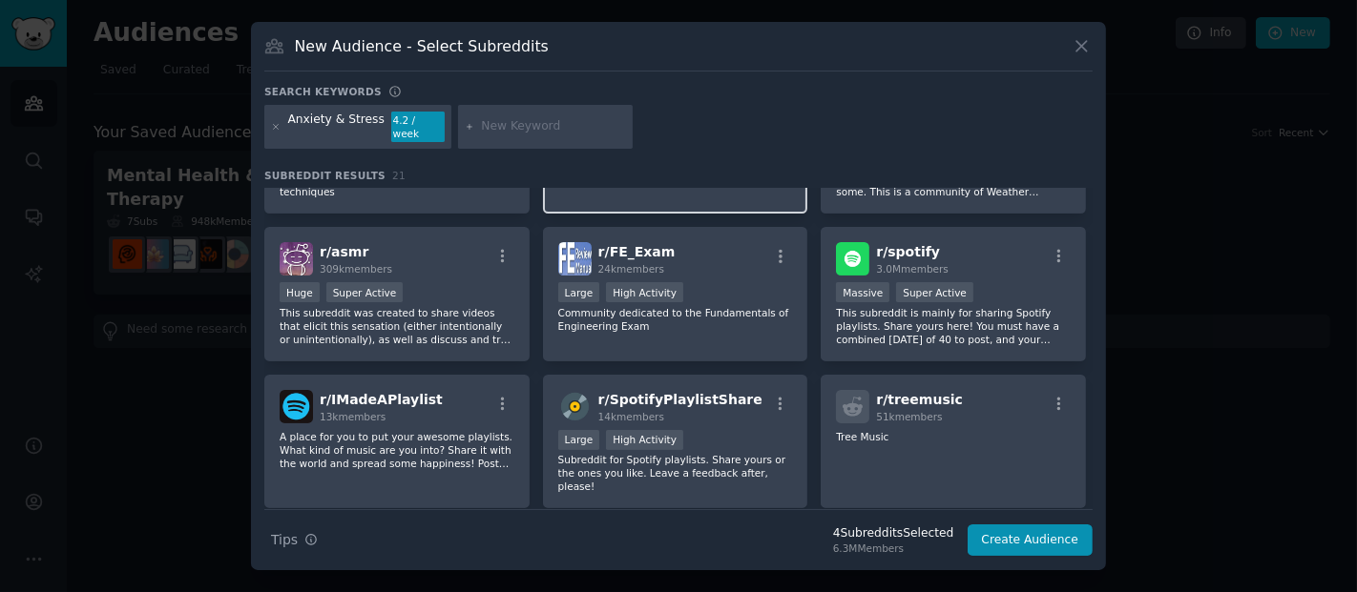
scroll to position [410, 0]
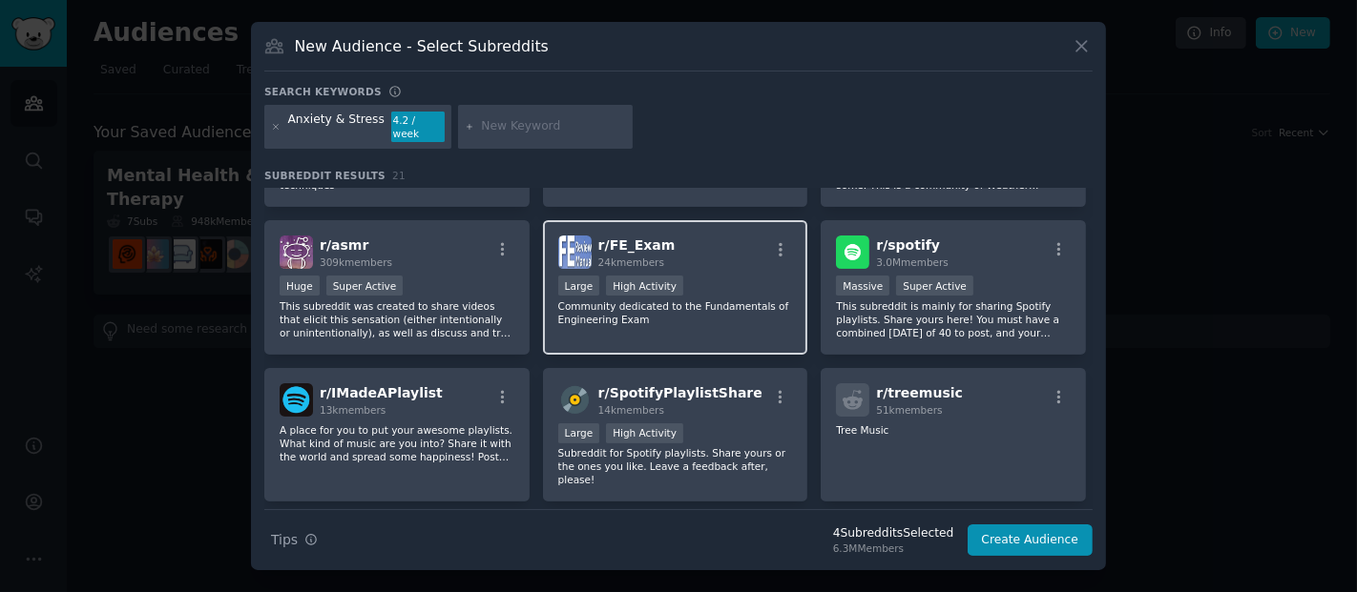
click at [723, 285] on div "Large High Activity" at bounding box center [675, 288] width 235 height 24
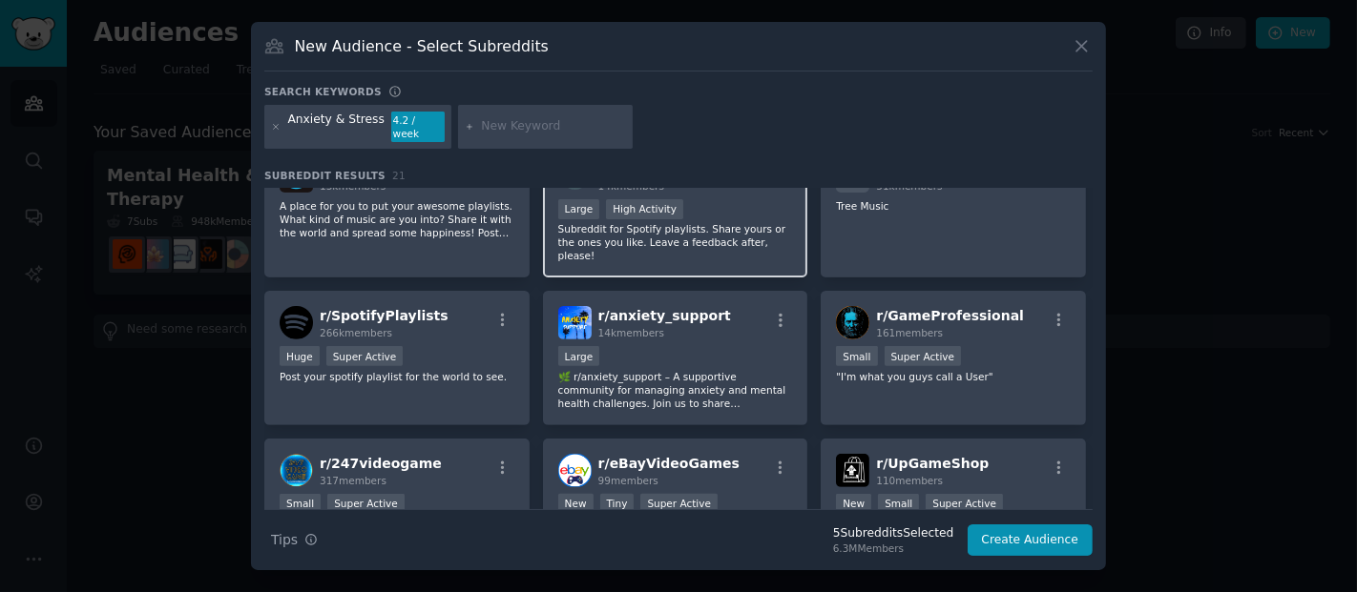
scroll to position [637, 0]
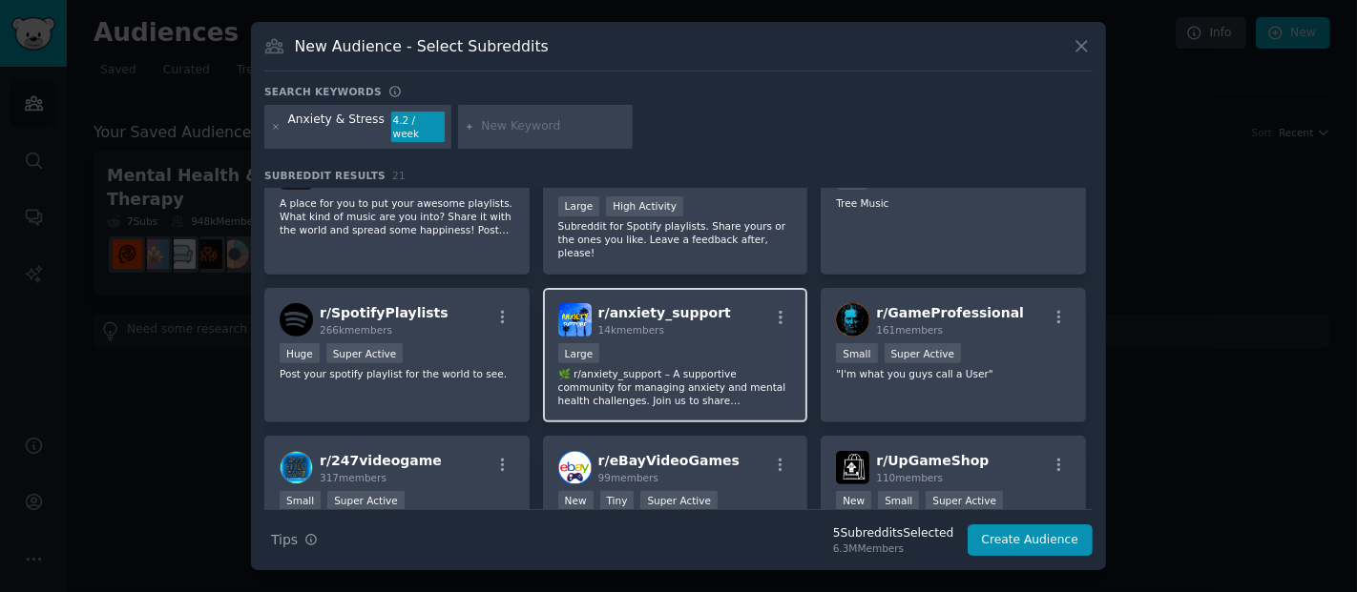
click at [696, 343] on div "Large" at bounding box center [675, 355] width 235 height 24
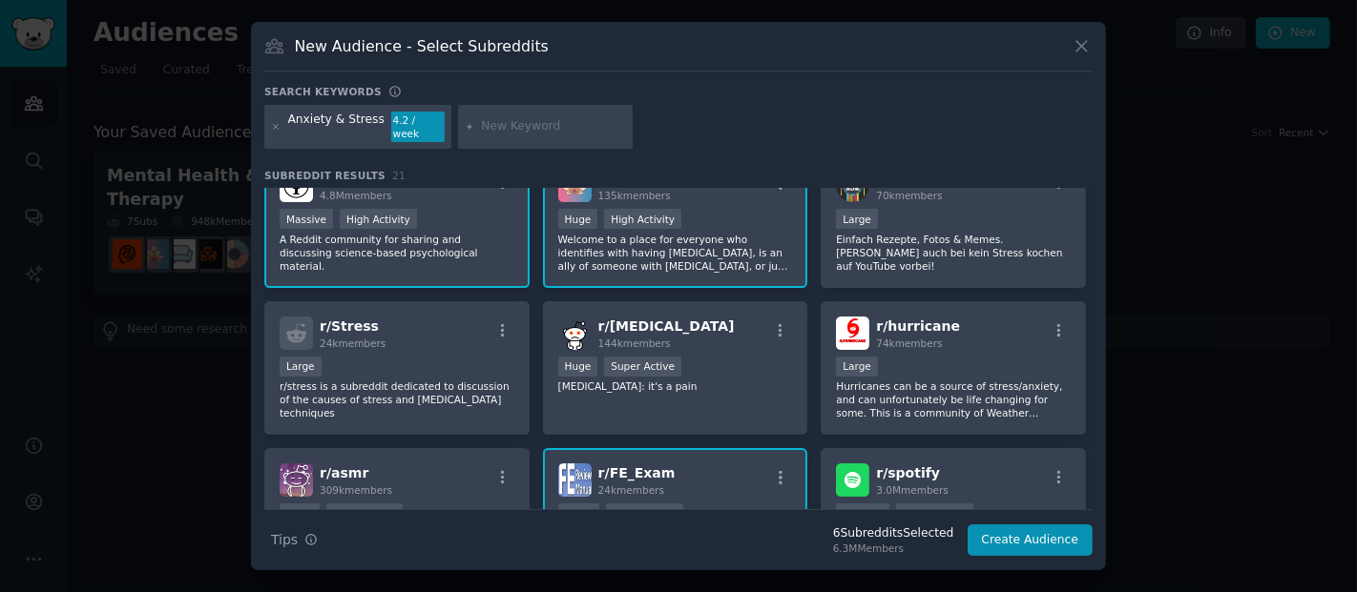
scroll to position [0, 0]
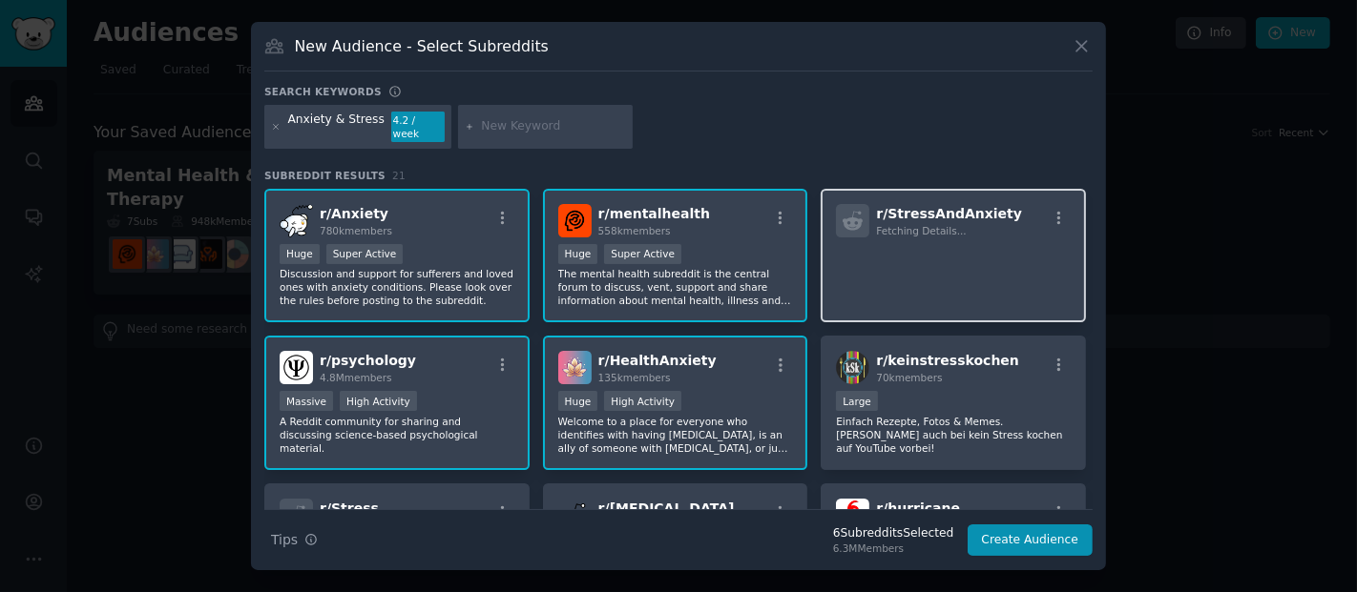
click at [972, 277] on div "r/ StressAndAnxiety Fetching Details..." at bounding box center [952, 256] width 265 height 135
click at [983, 280] on div "r/ StressAndAnxiety Fetching Details..." at bounding box center [952, 256] width 265 height 135
click at [998, 275] on p at bounding box center [953, 264] width 235 height 40
click at [1053, 210] on icon "button" at bounding box center [1058, 218] width 17 height 17
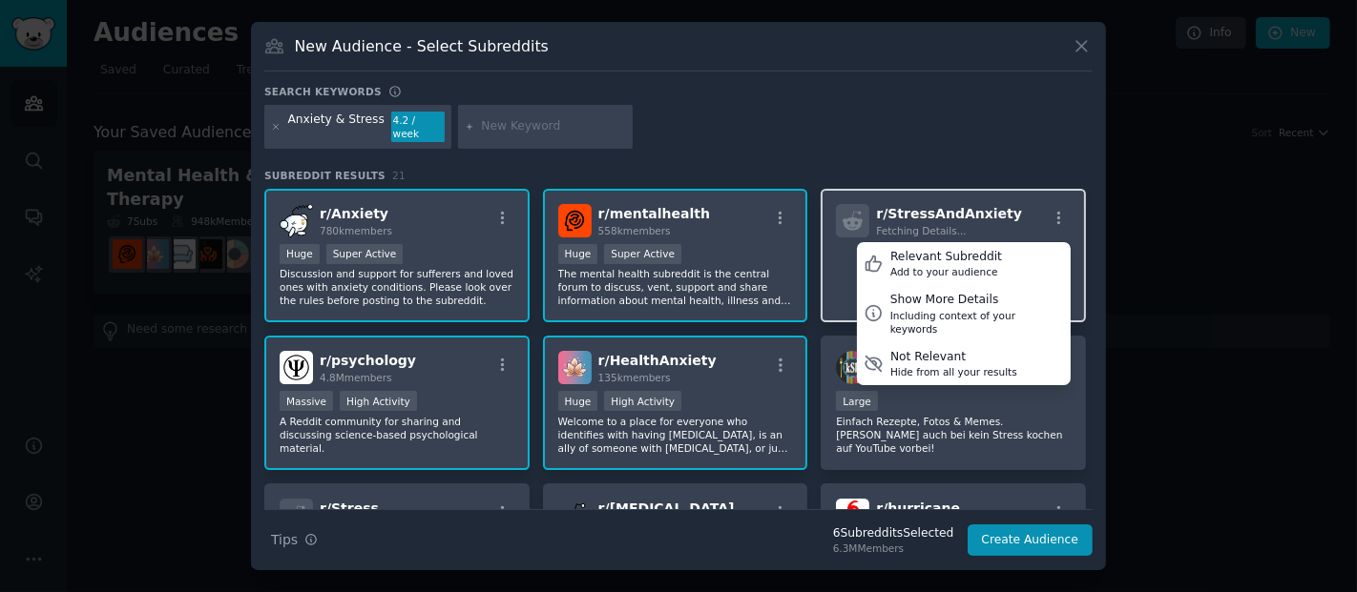
click at [964, 207] on span "r/ StressAndAnxiety" at bounding box center [949, 213] width 146 height 15
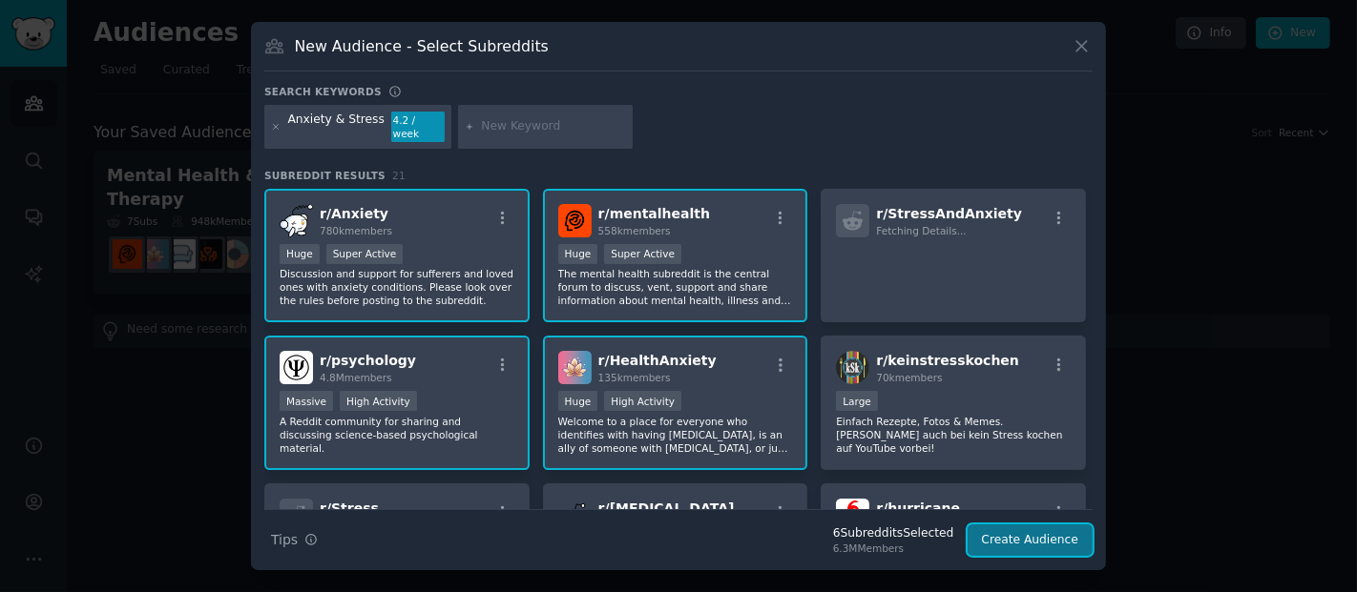
click at [1031, 525] on button "Create Audience" at bounding box center [1030, 541] width 126 height 32
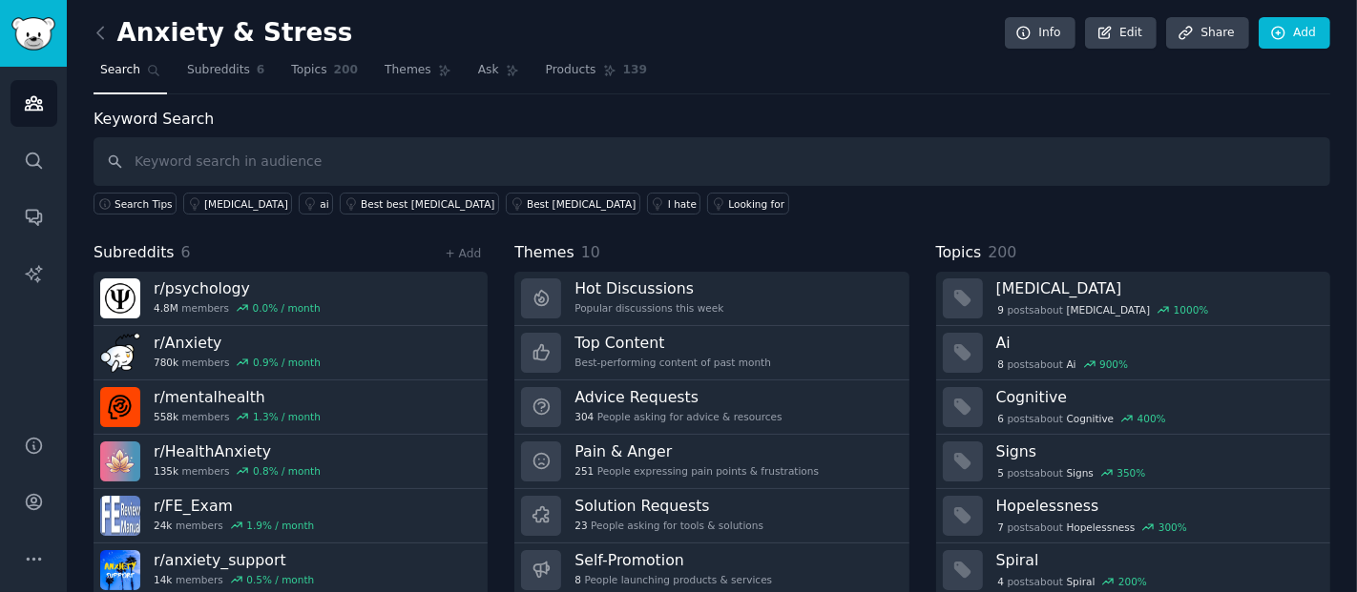
click at [100, 17] on div "Anxiety & Stress Info Edit Share Add" at bounding box center [711, 36] width 1236 height 39
click at [100, 26] on icon at bounding box center [101, 33] width 20 height 20
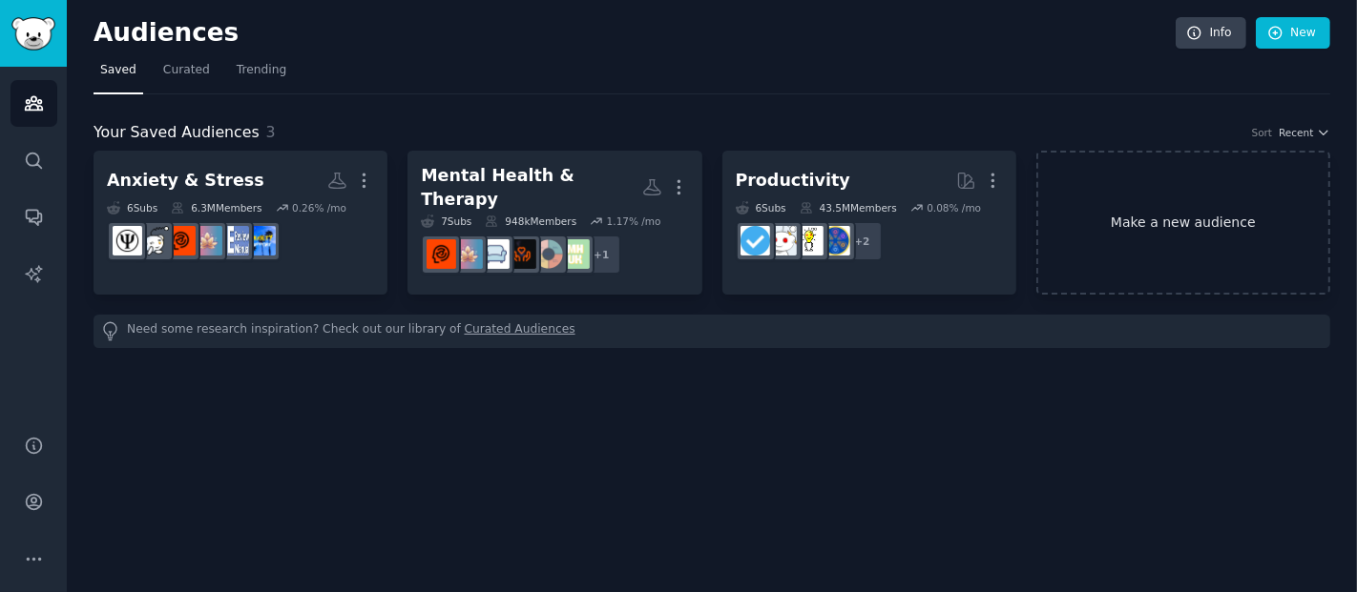
click at [1145, 250] on link "Make a new audience" at bounding box center [1183, 223] width 294 height 144
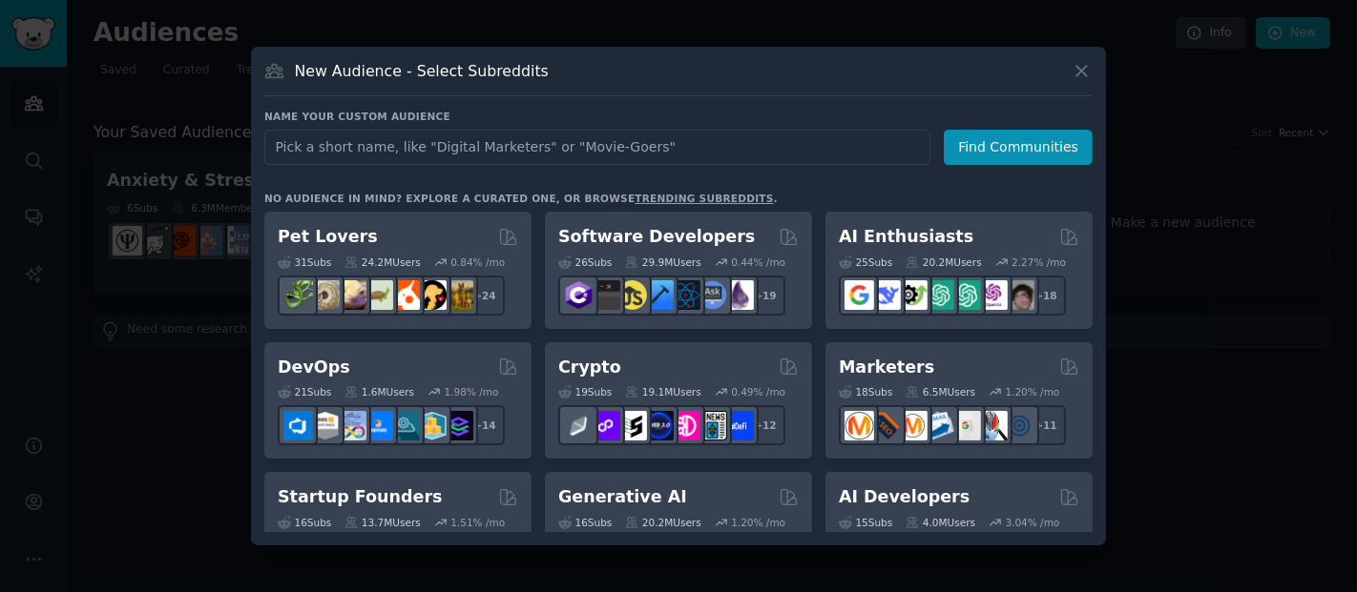
click at [631, 147] on input "text" at bounding box center [597, 147] width 666 height 35
type input "Self-Improvement"
click button "Find Communities" at bounding box center [1018, 147] width 149 height 35
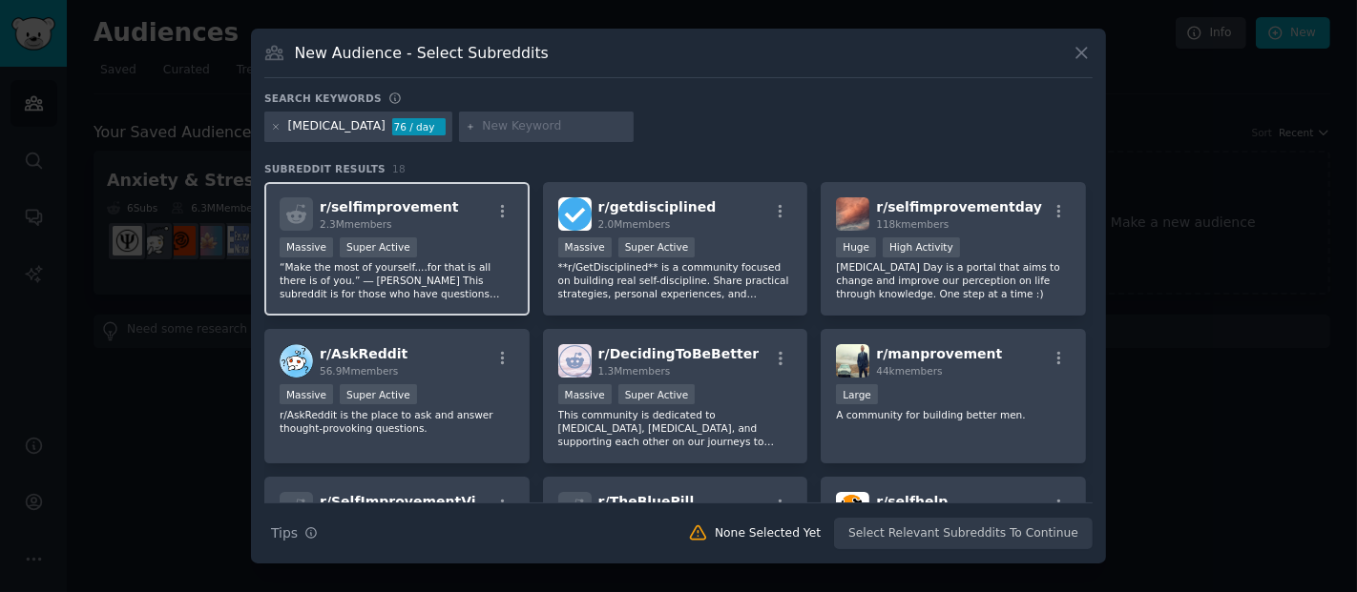
click at [450, 240] on div "Massive Super Active" at bounding box center [397, 250] width 235 height 24
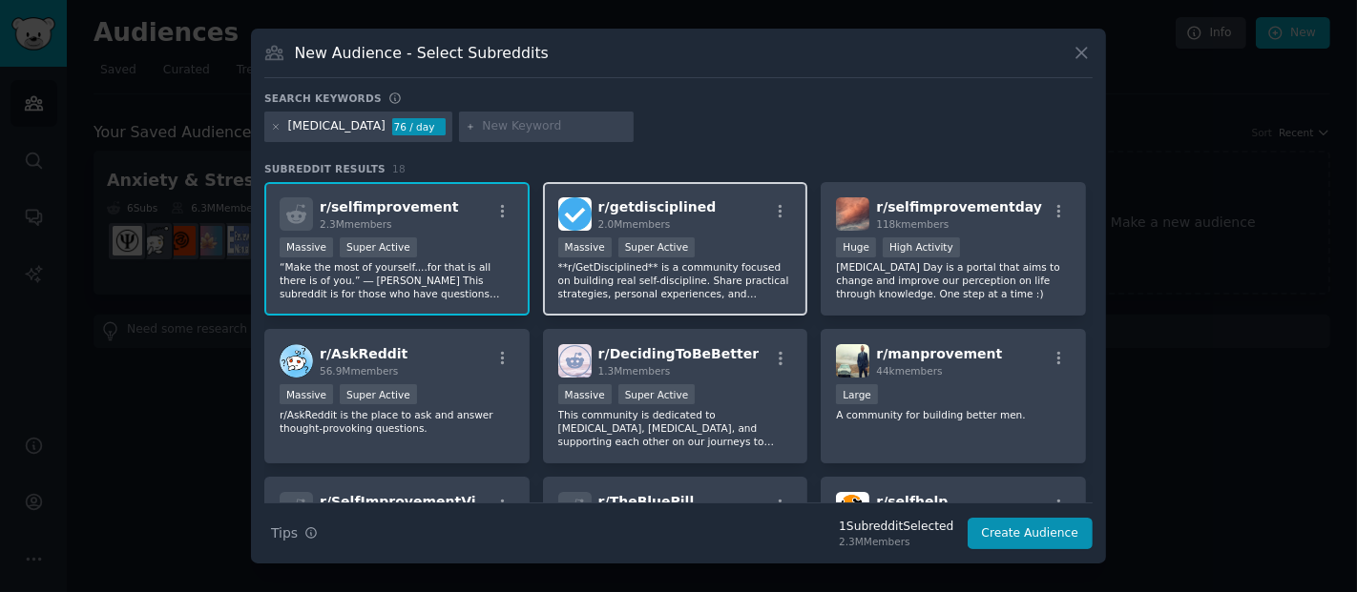
click at [760, 248] on div ">= 95th percentile for submissions / day Massive Super Active" at bounding box center [675, 250] width 235 height 24
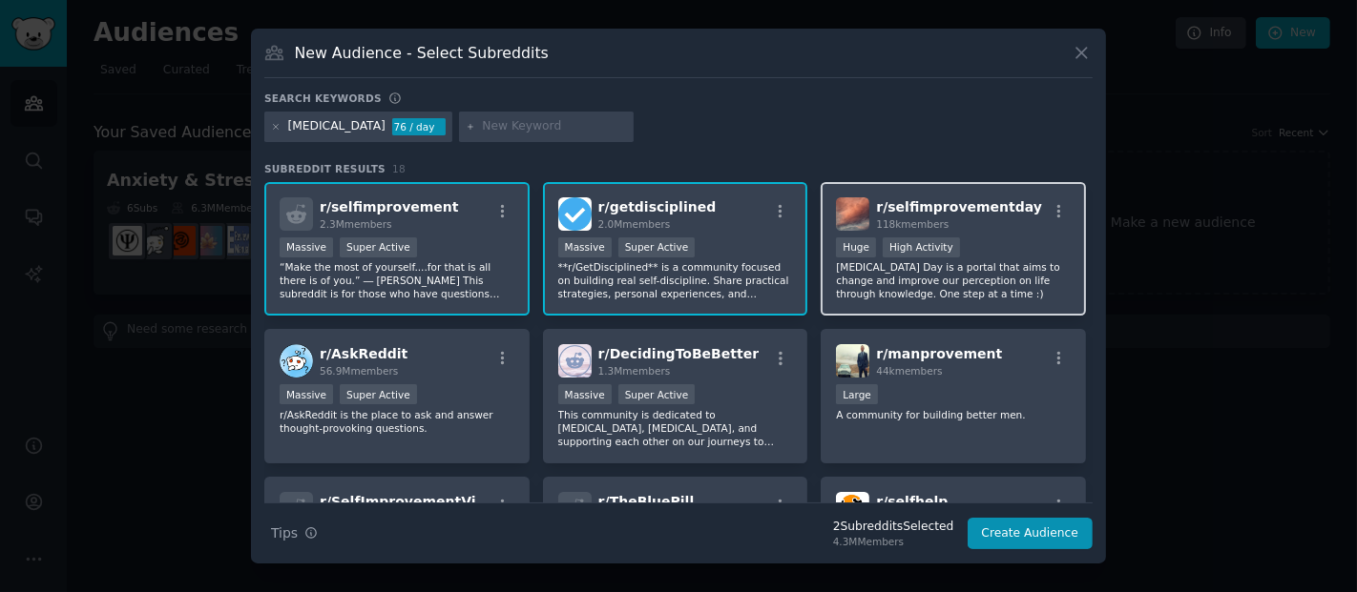
click at [947, 313] on div "r/ selfimprovementday 118k members >= 80th percentile for submissions / day Hug…" at bounding box center [952, 249] width 265 height 135
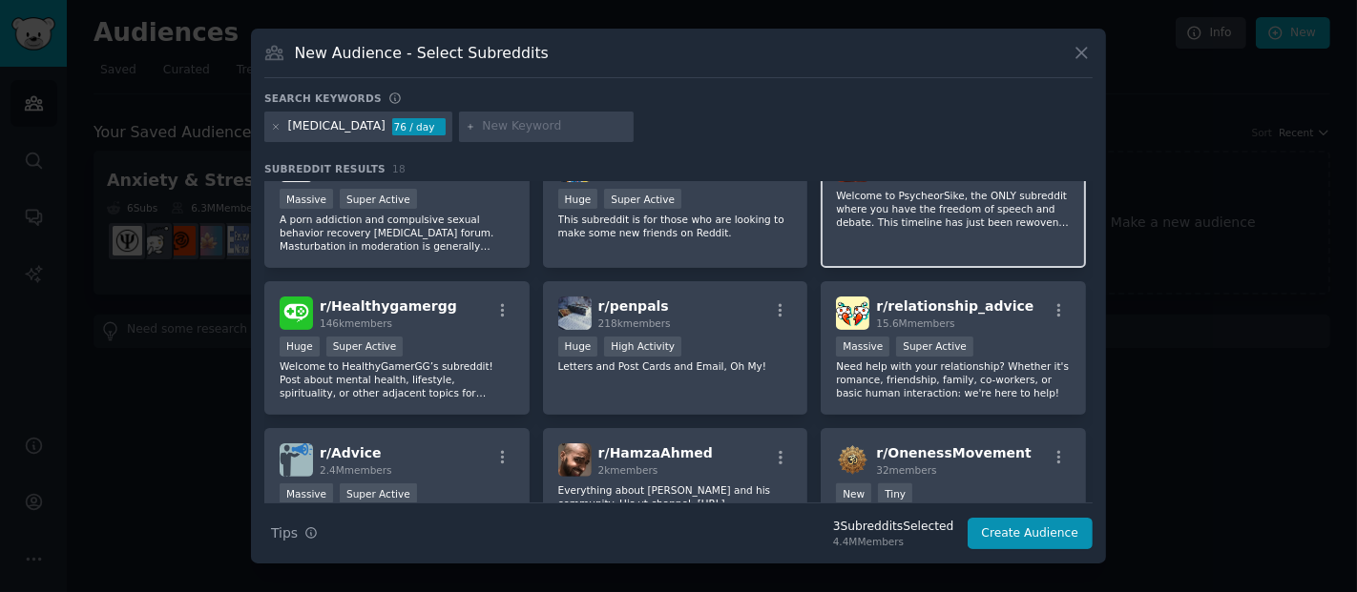
scroll to position [611, 0]
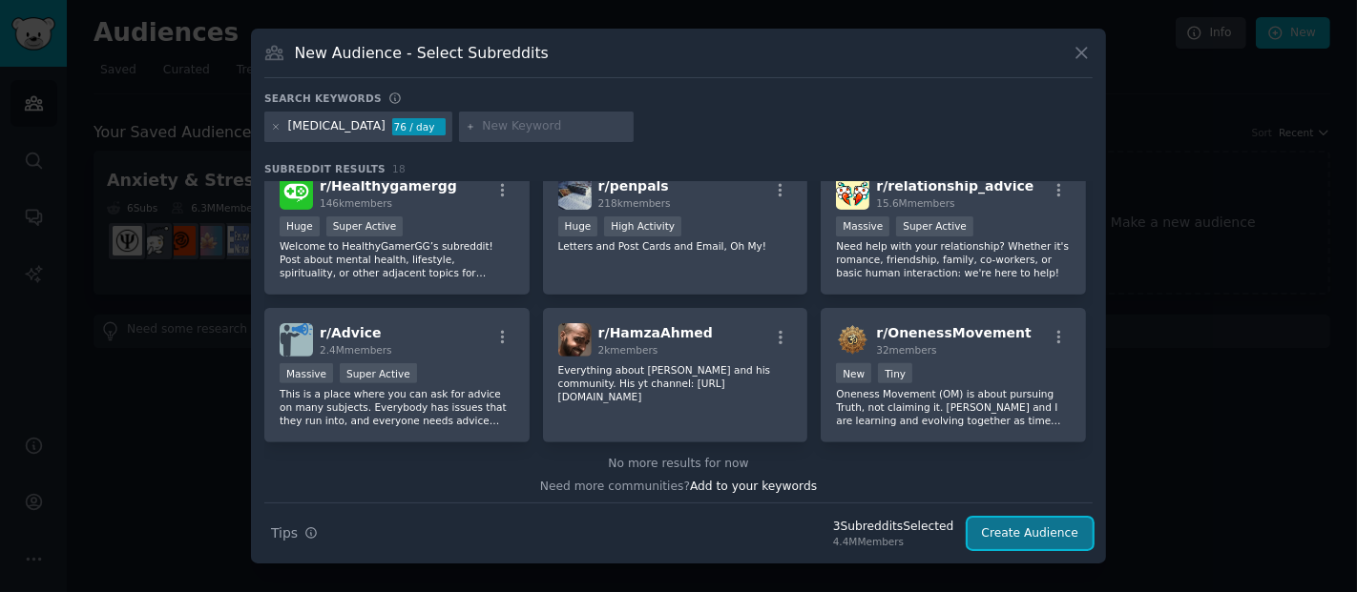
click at [1016, 540] on button "Create Audience" at bounding box center [1030, 534] width 126 height 32
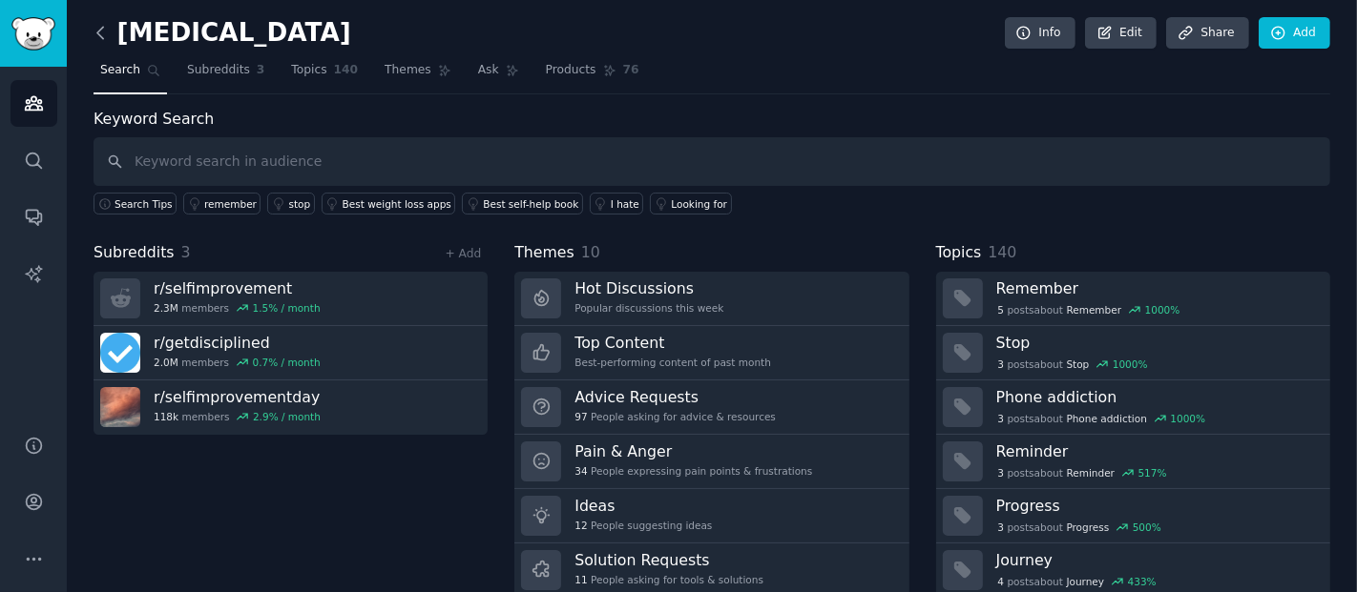
click at [97, 35] on icon at bounding box center [101, 33] width 20 height 20
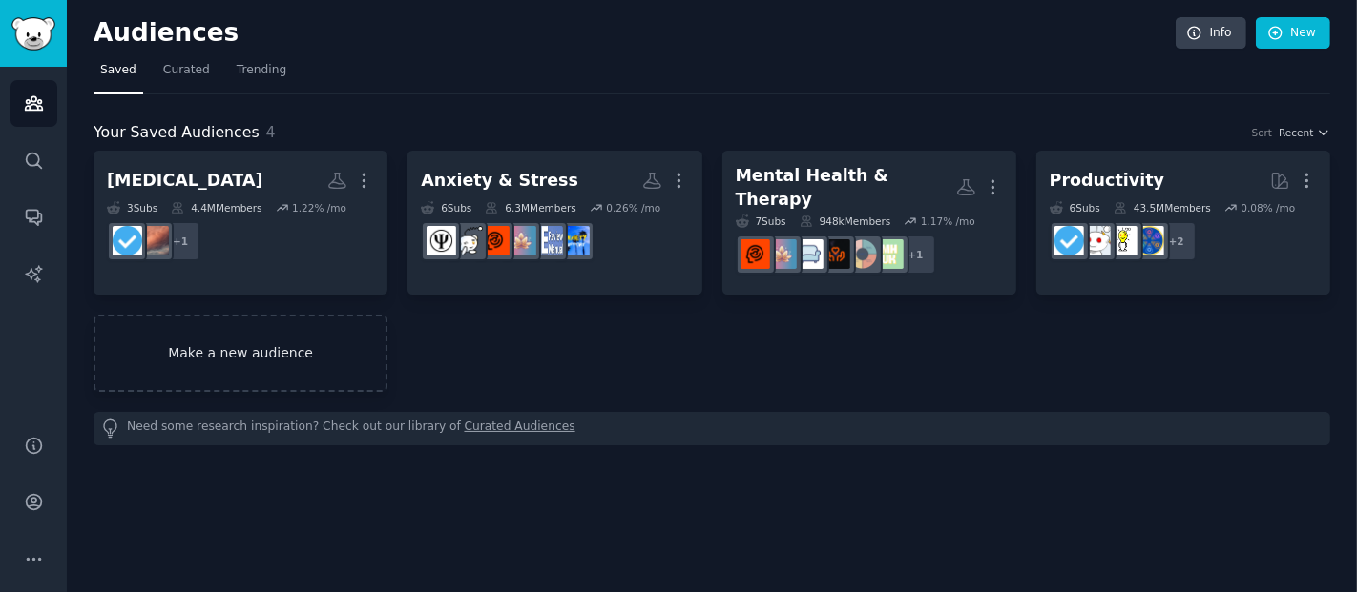
click at [261, 350] on link "Make a new audience" at bounding box center [240, 353] width 294 height 77
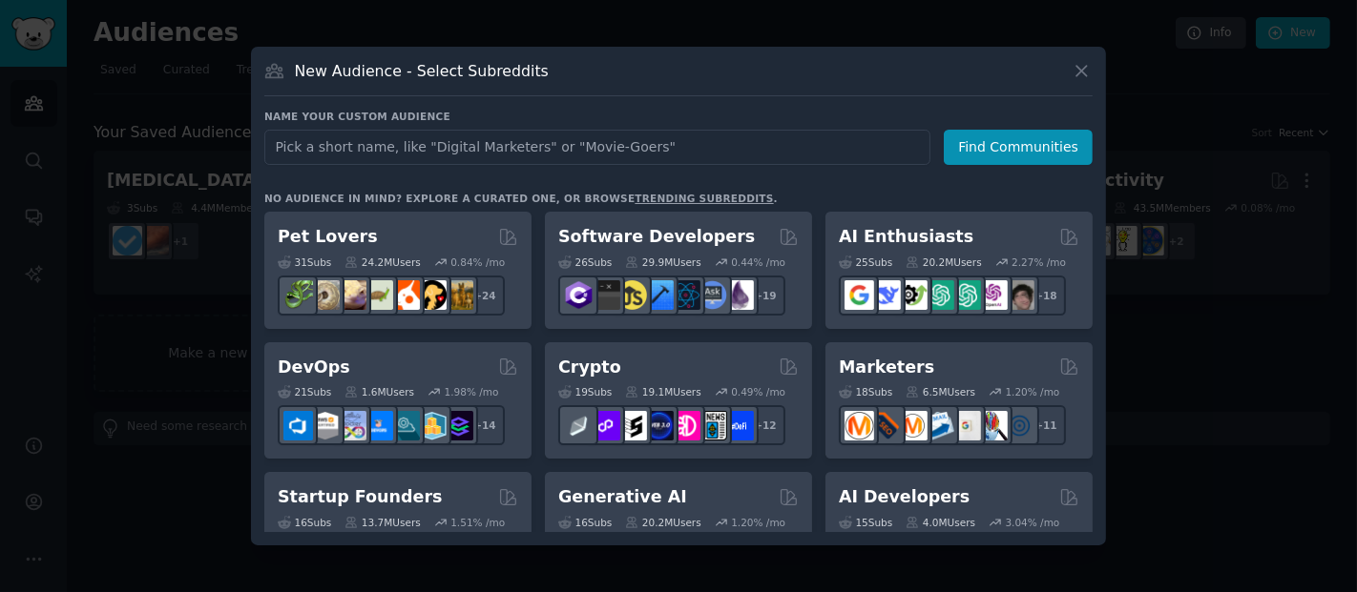
type input "Students & Young Professionals"
click button "Find Communities" at bounding box center [1018, 147] width 149 height 35
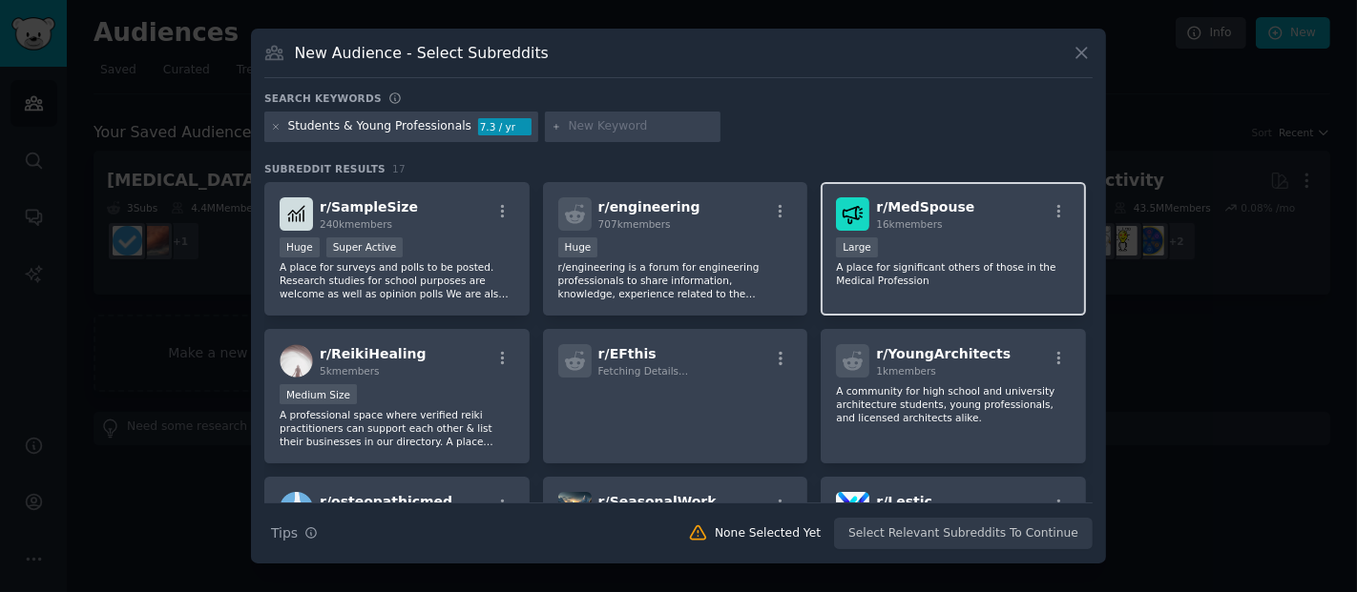
click at [967, 214] on div "r/ MedSpouse 16k members" at bounding box center [953, 213] width 235 height 33
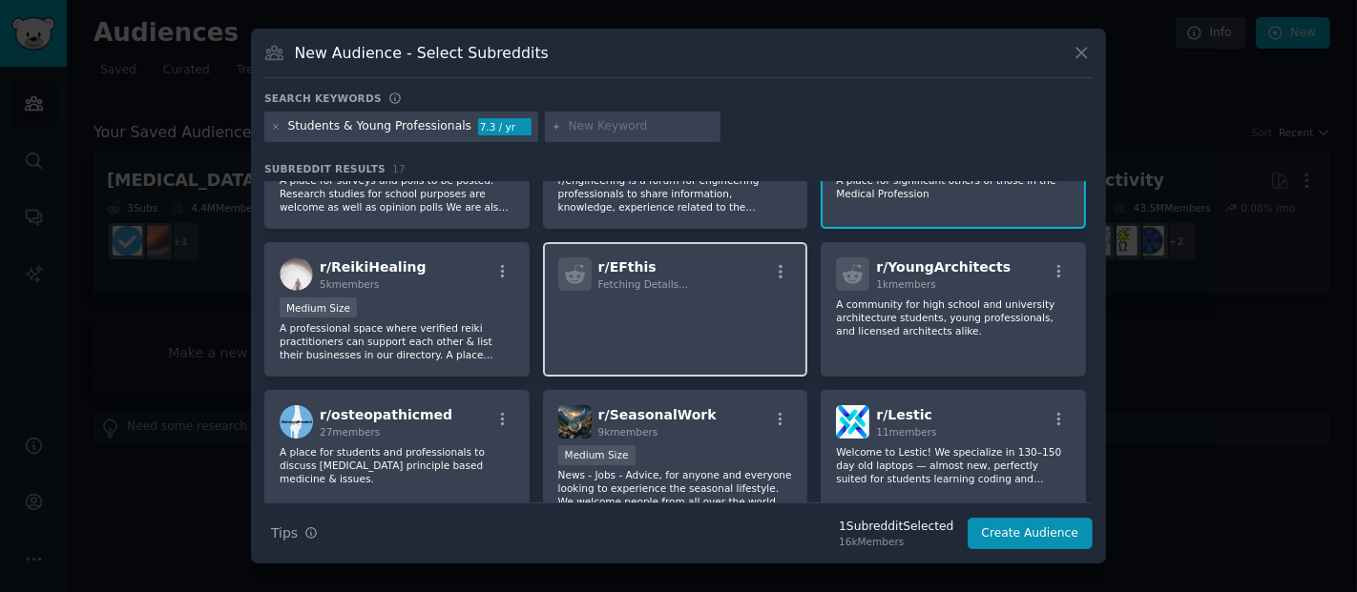
scroll to position [88, 0]
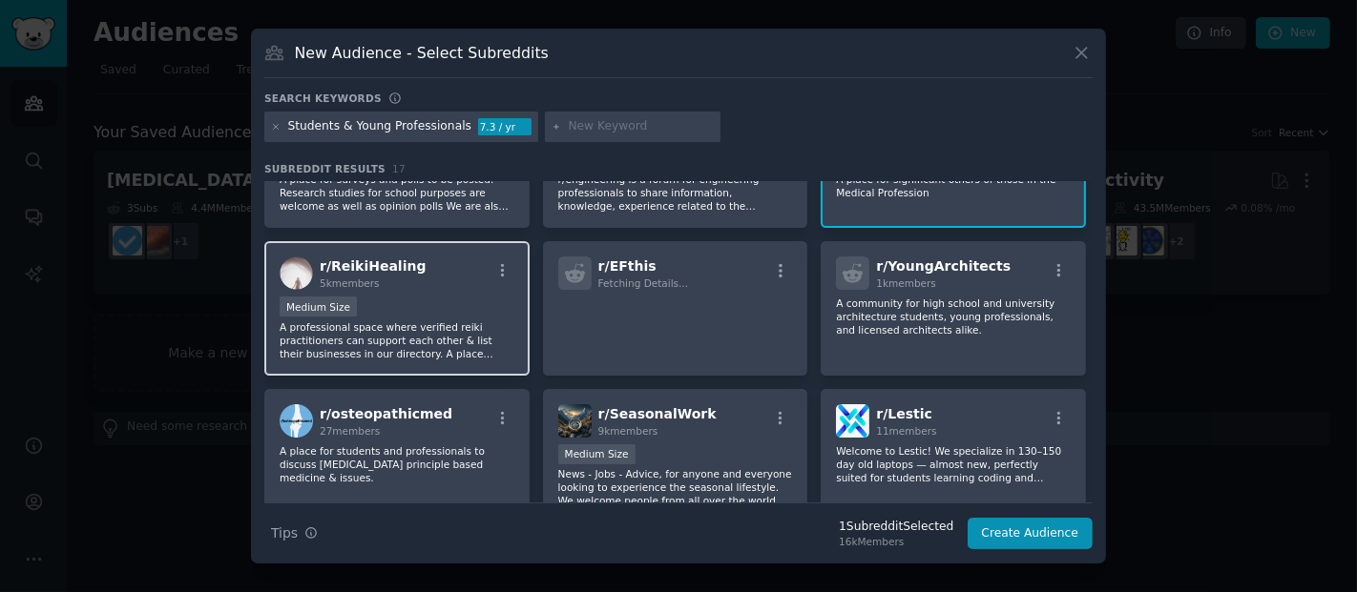
click at [462, 332] on p "A professional space where verified reiki practitioners can support each other …" at bounding box center [397, 341] width 235 height 40
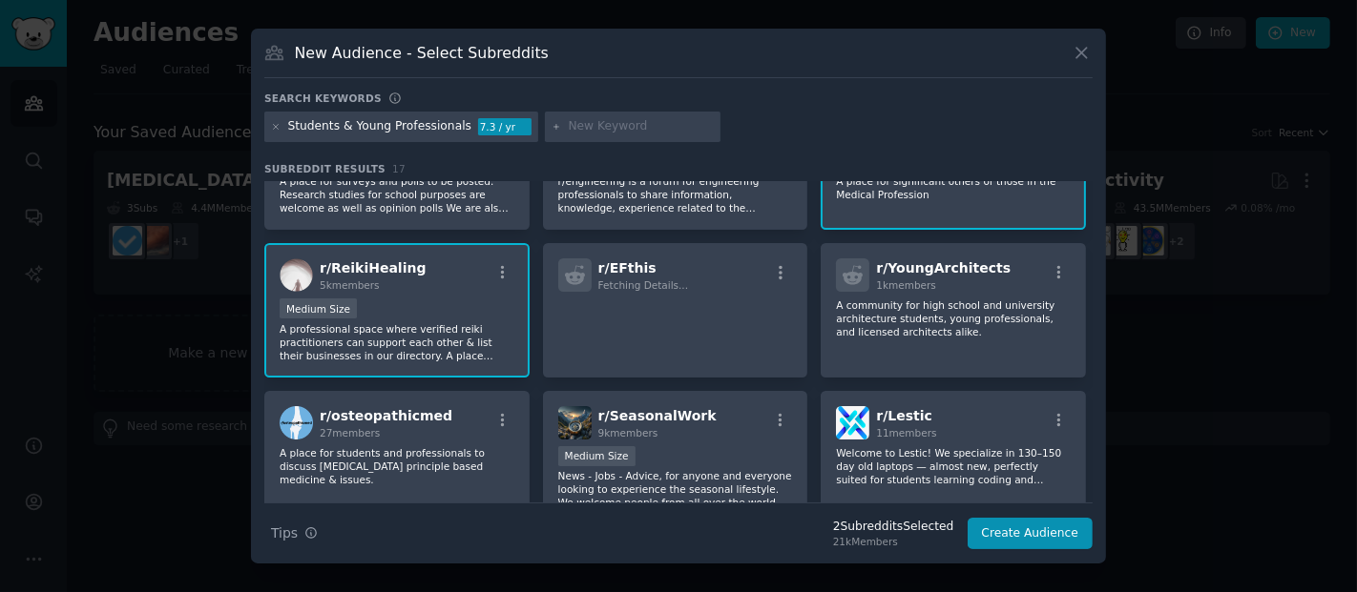
scroll to position [84, 0]
click at [1080, 50] on icon at bounding box center [1081, 53] width 20 height 20
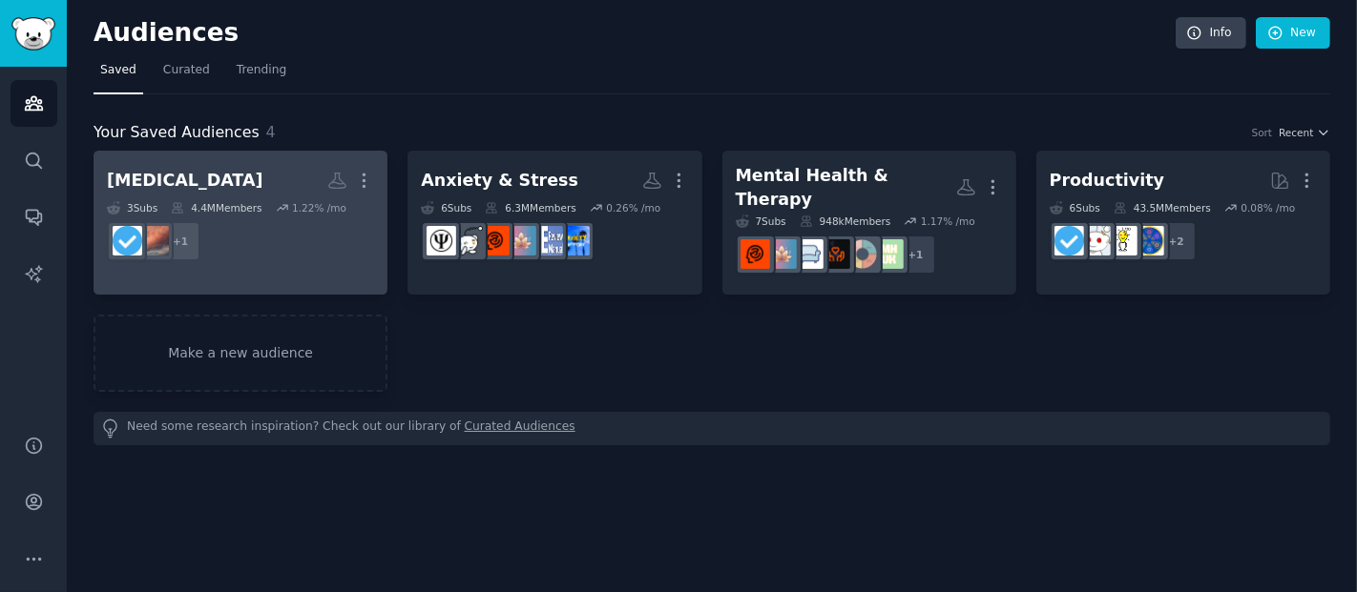
click at [232, 215] on dd "+ 1" at bounding box center [240, 241] width 267 height 53
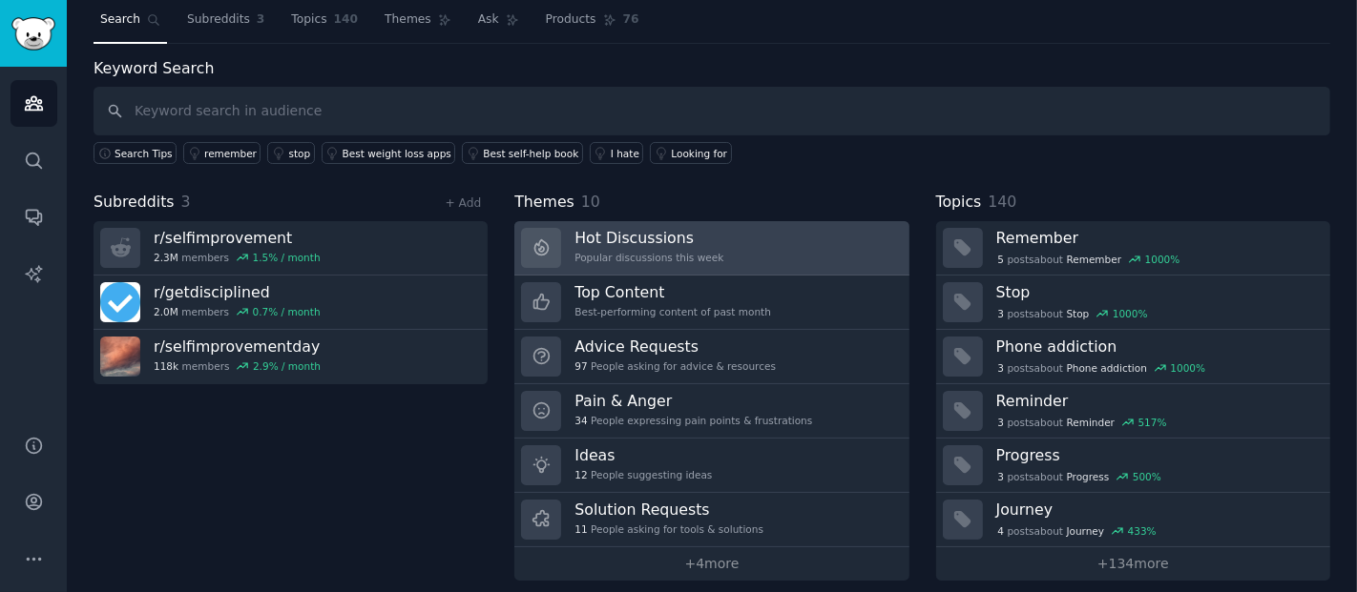
scroll to position [60, 0]
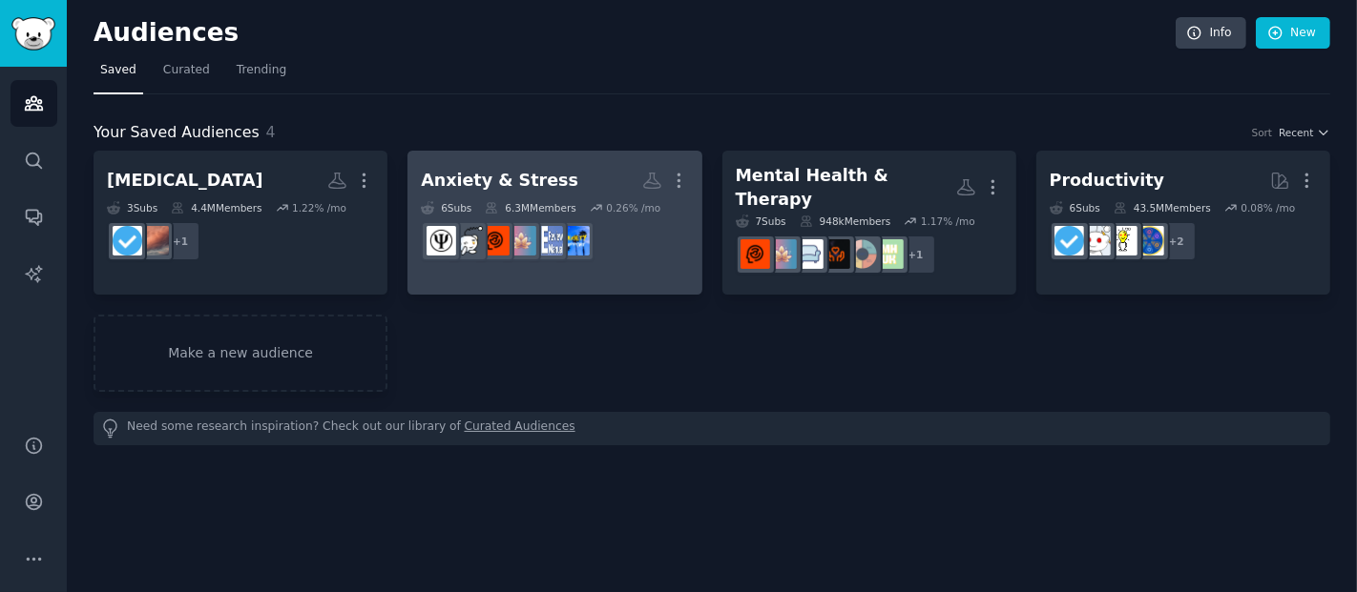
click at [650, 220] on dd at bounding box center [554, 241] width 267 height 53
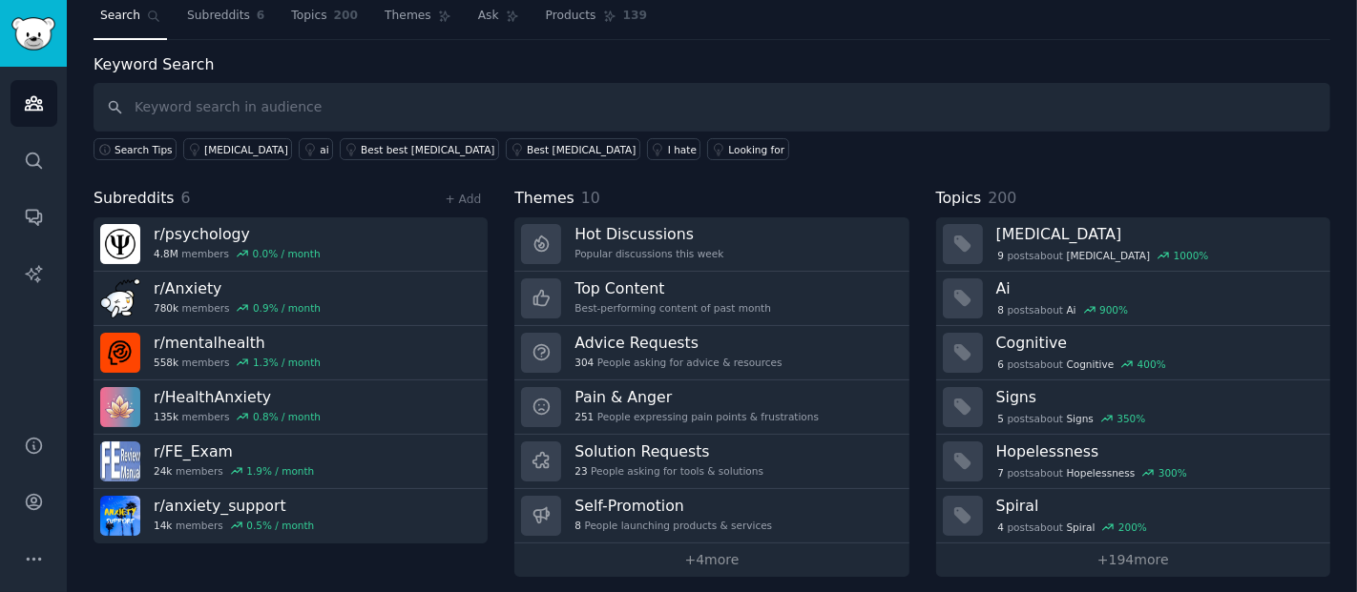
scroll to position [60, 0]
